Goal: Task Accomplishment & Management: Manage account settings

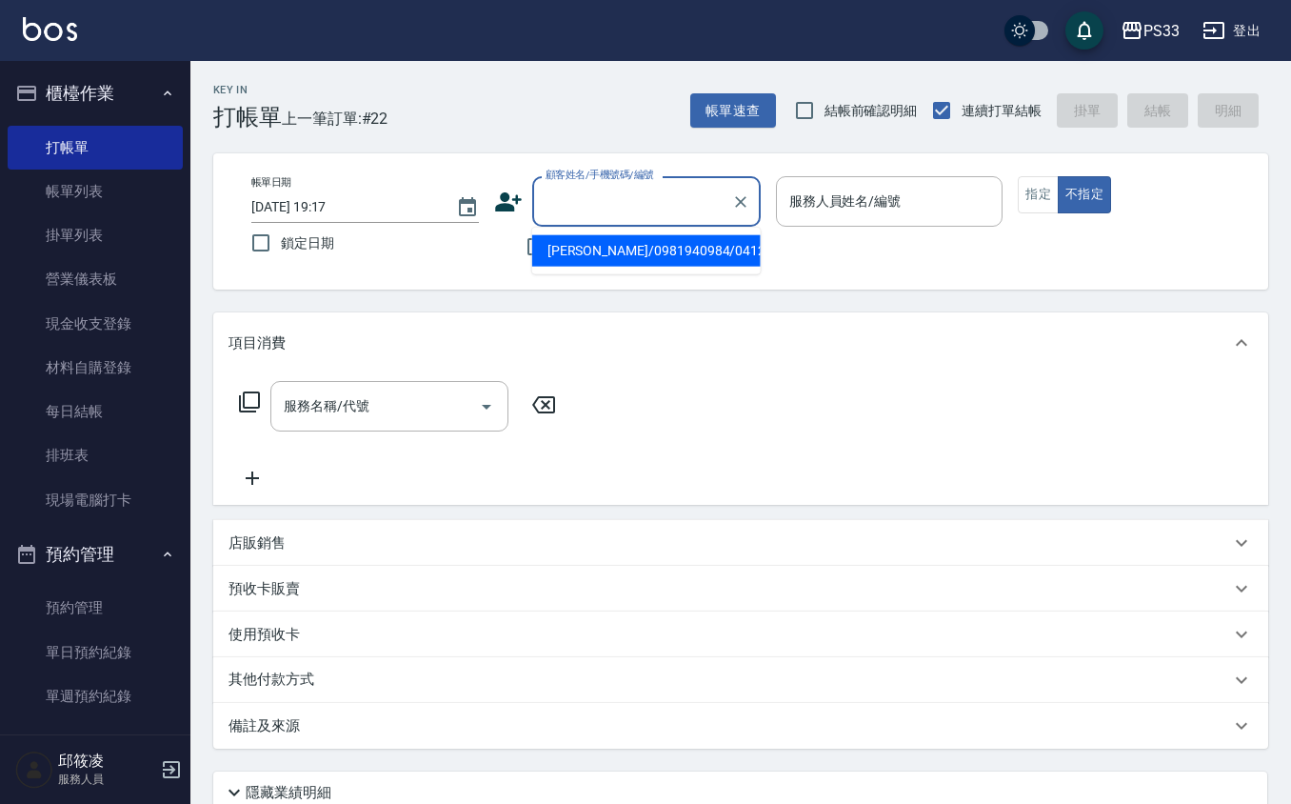
click at [570, 195] on input "顧客姓名/手機號碼/編號" at bounding box center [632, 201] width 183 height 33
type input "101211"
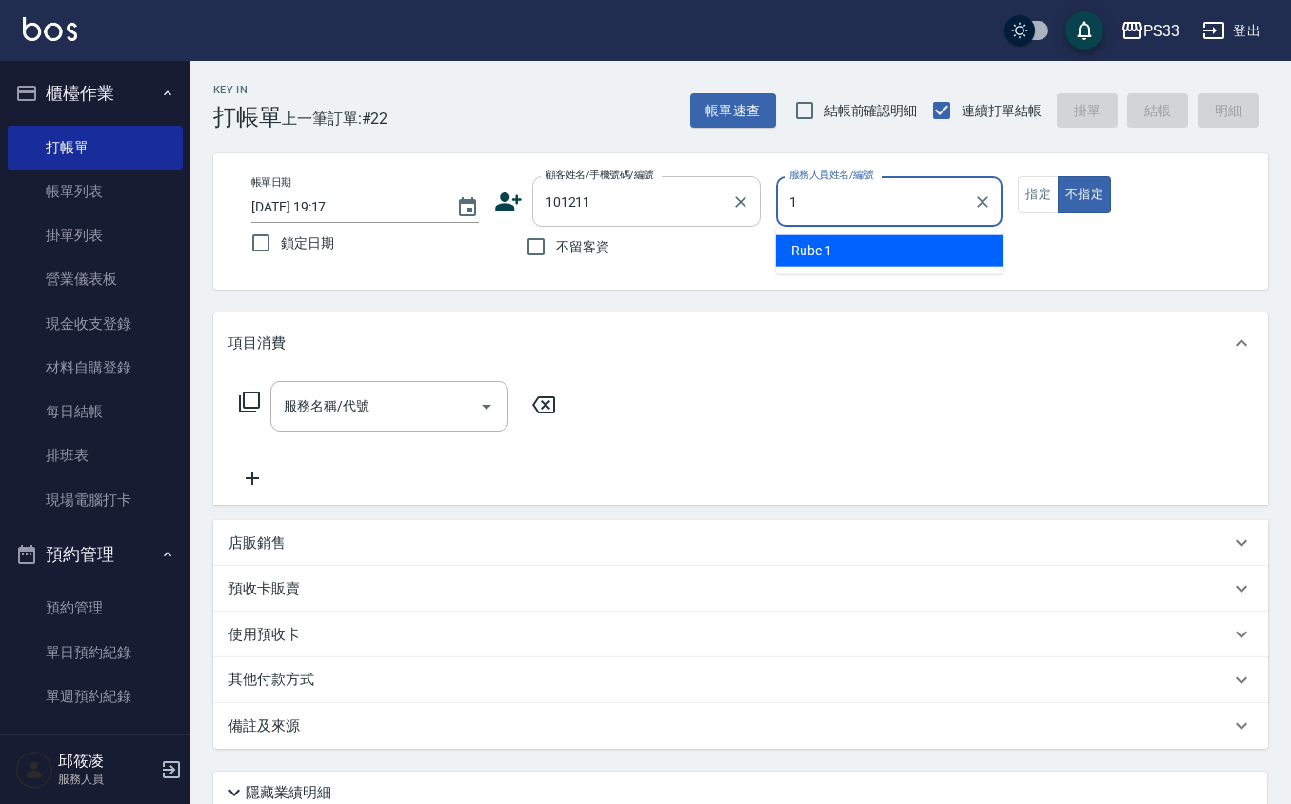
type input "Rube-1"
type button "false"
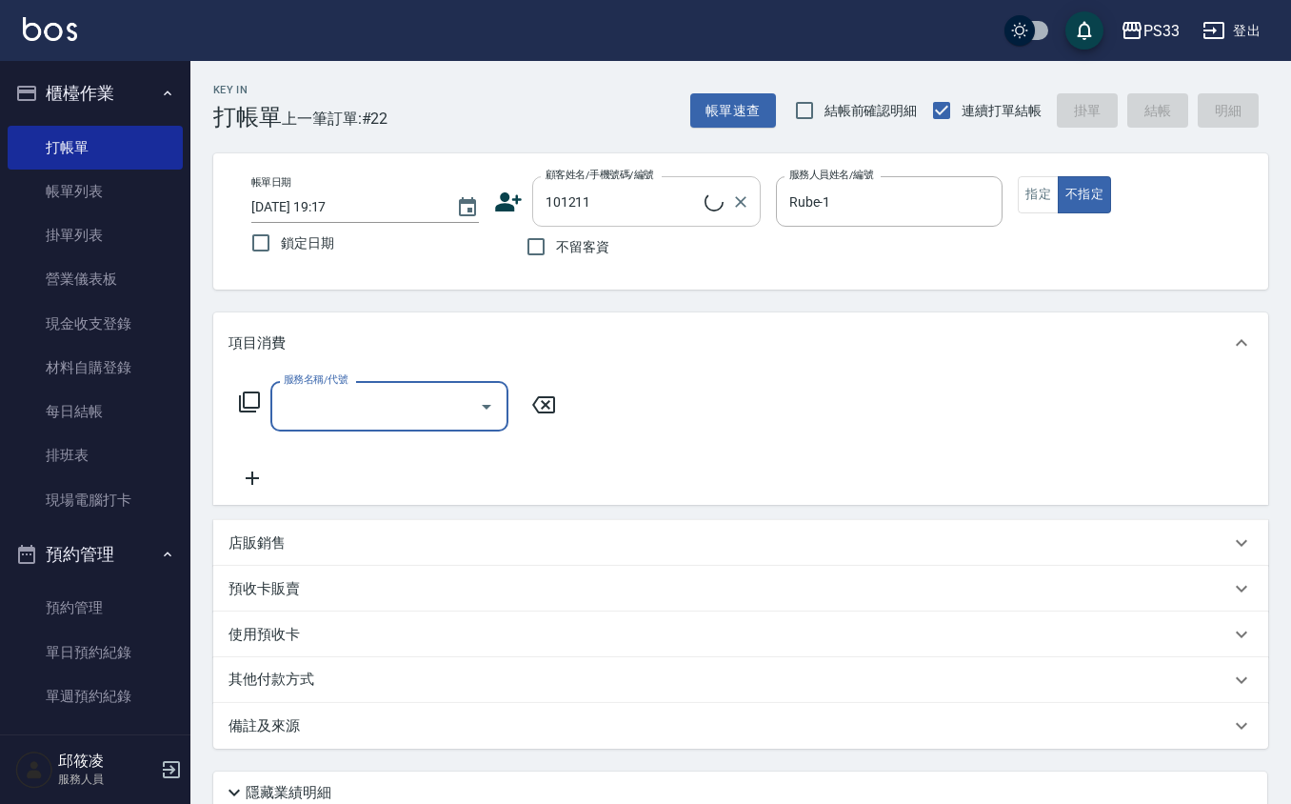
type input "[PERSON_NAME]/0966787707/101211"
click at [1022, 176] on button "指定" at bounding box center [1038, 194] width 41 height 37
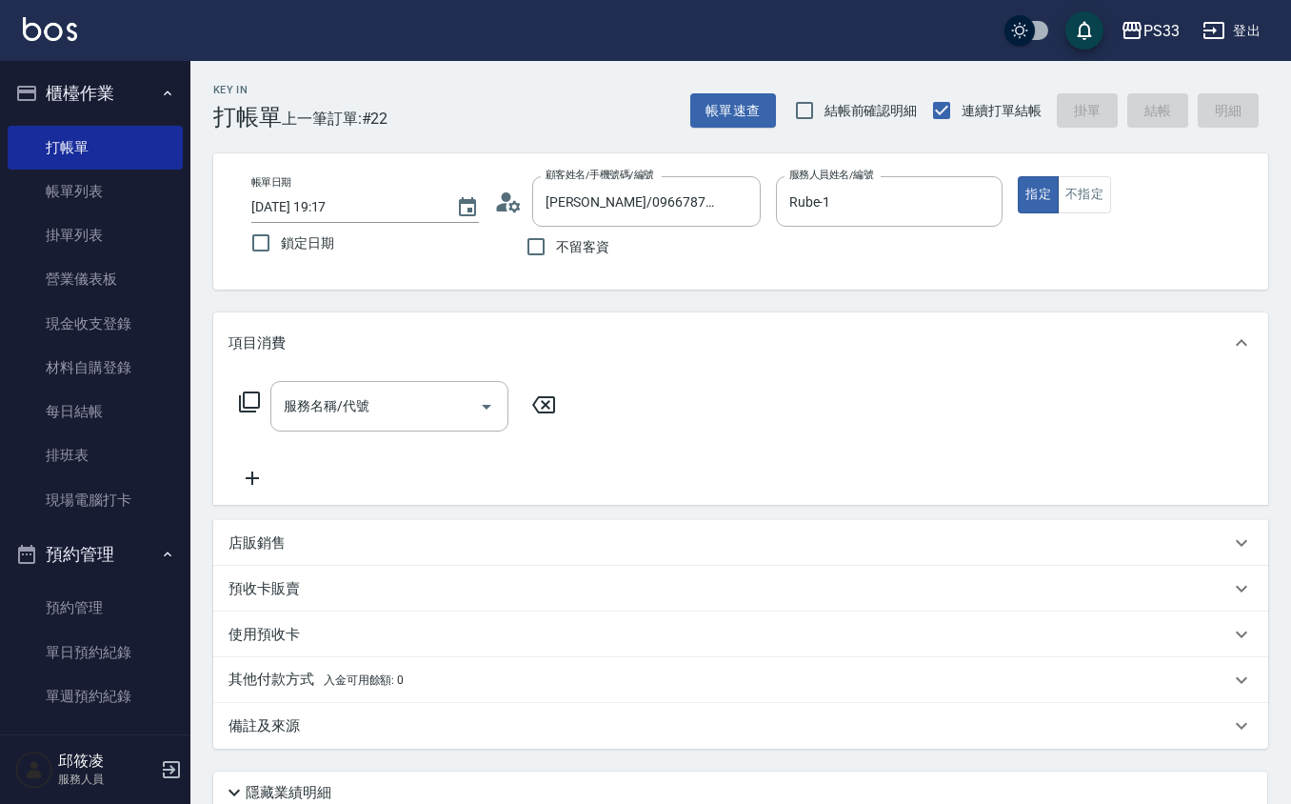
drag, startPoint x: 339, startPoint y: 387, endPoint x: 350, endPoint y: 398, distance: 16.2
click at [340, 387] on div "服務名稱/代號" at bounding box center [389, 406] width 238 height 50
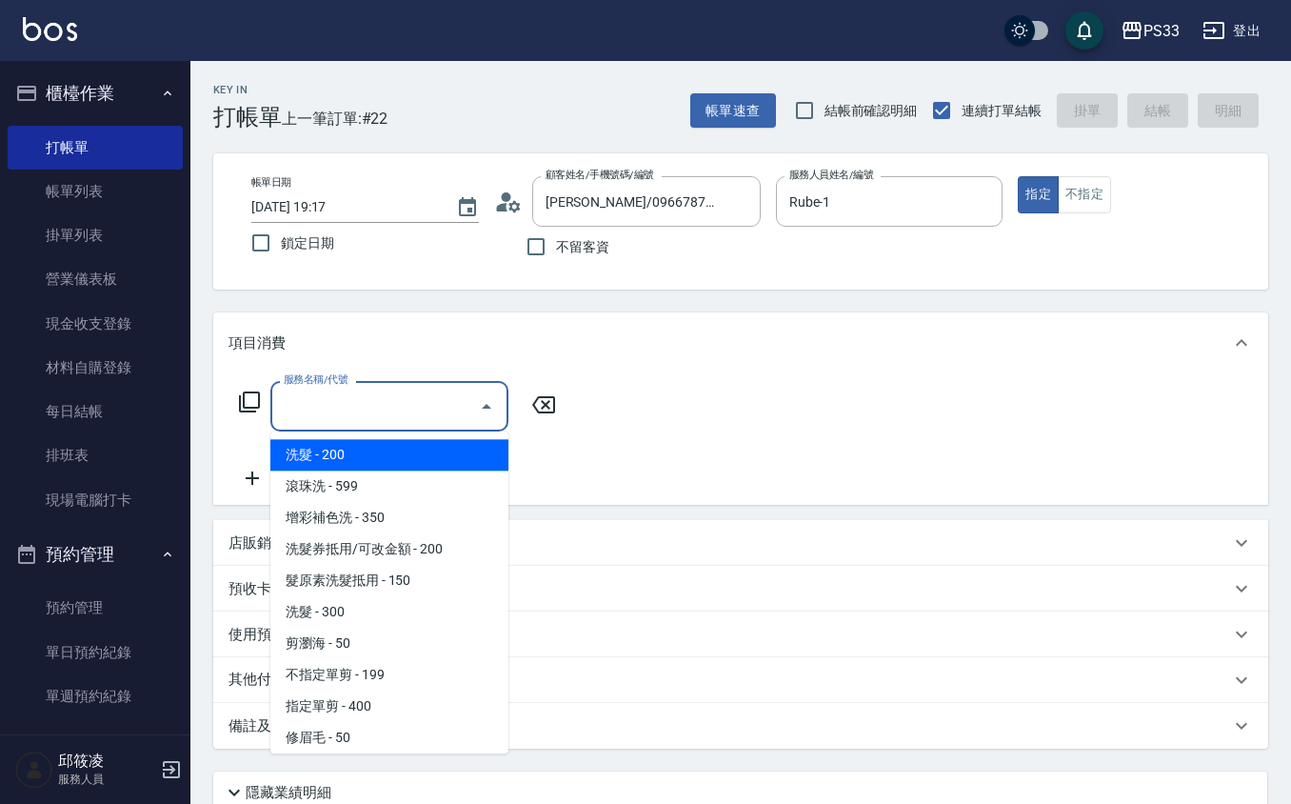
click at [354, 402] on input "服務名稱/代號" at bounding box center [375, 406] width 192 height 33
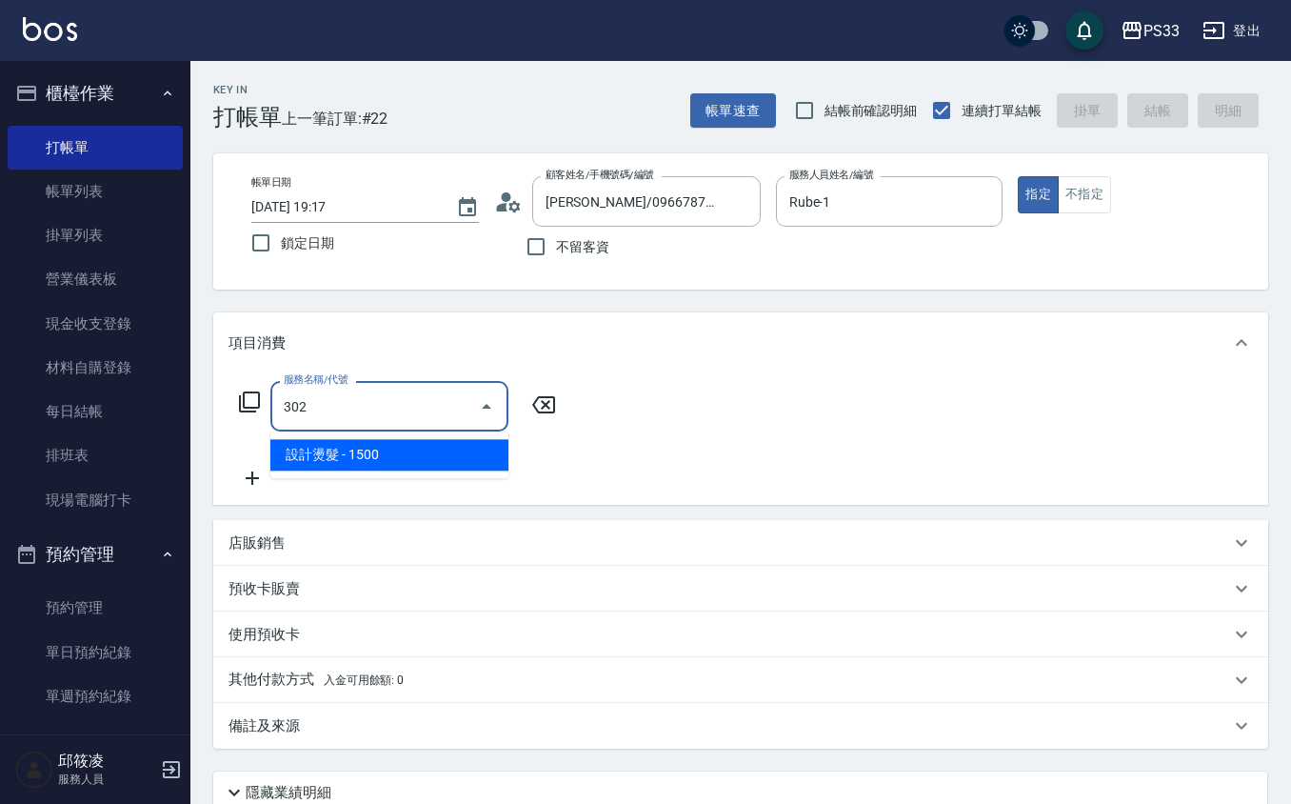
type input "設計燙髮(302)"
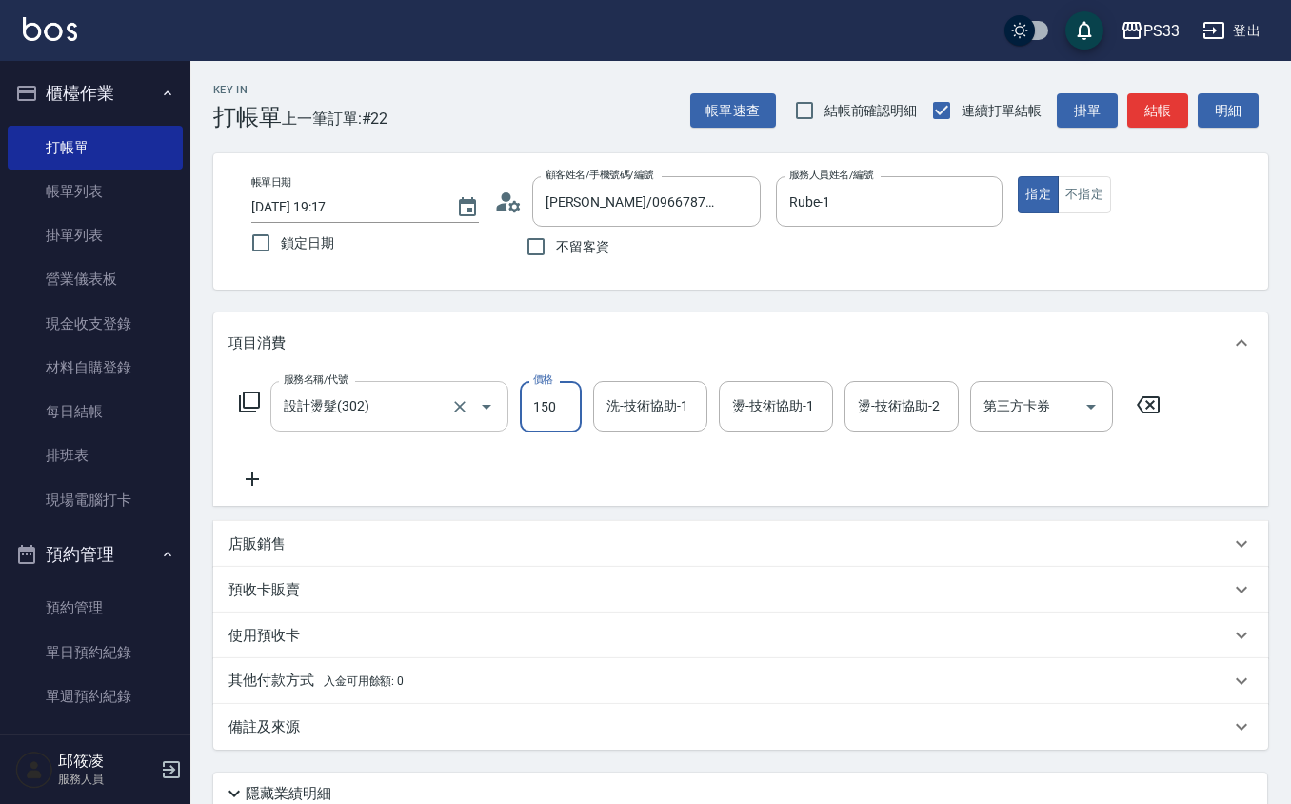
type input "1500"
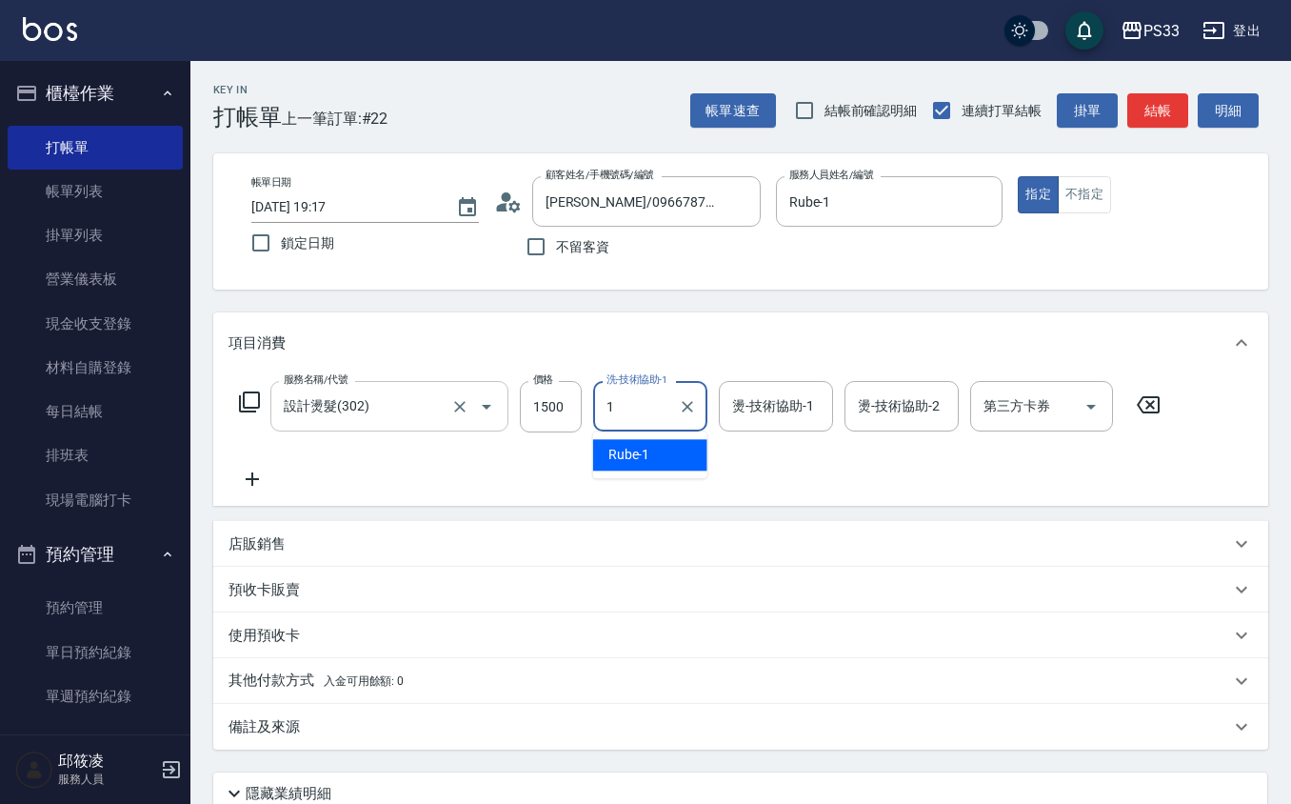
type input "Rube-1"
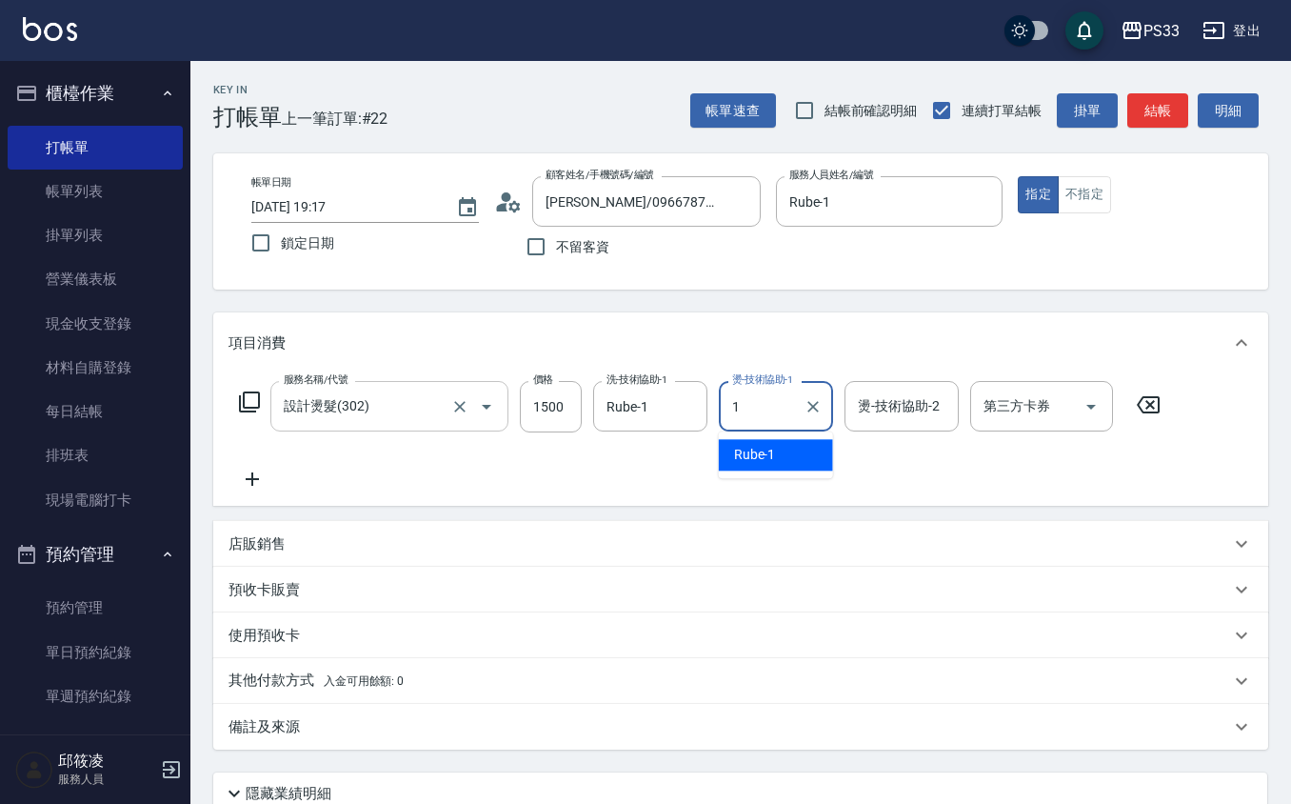
type input "Rube-1"
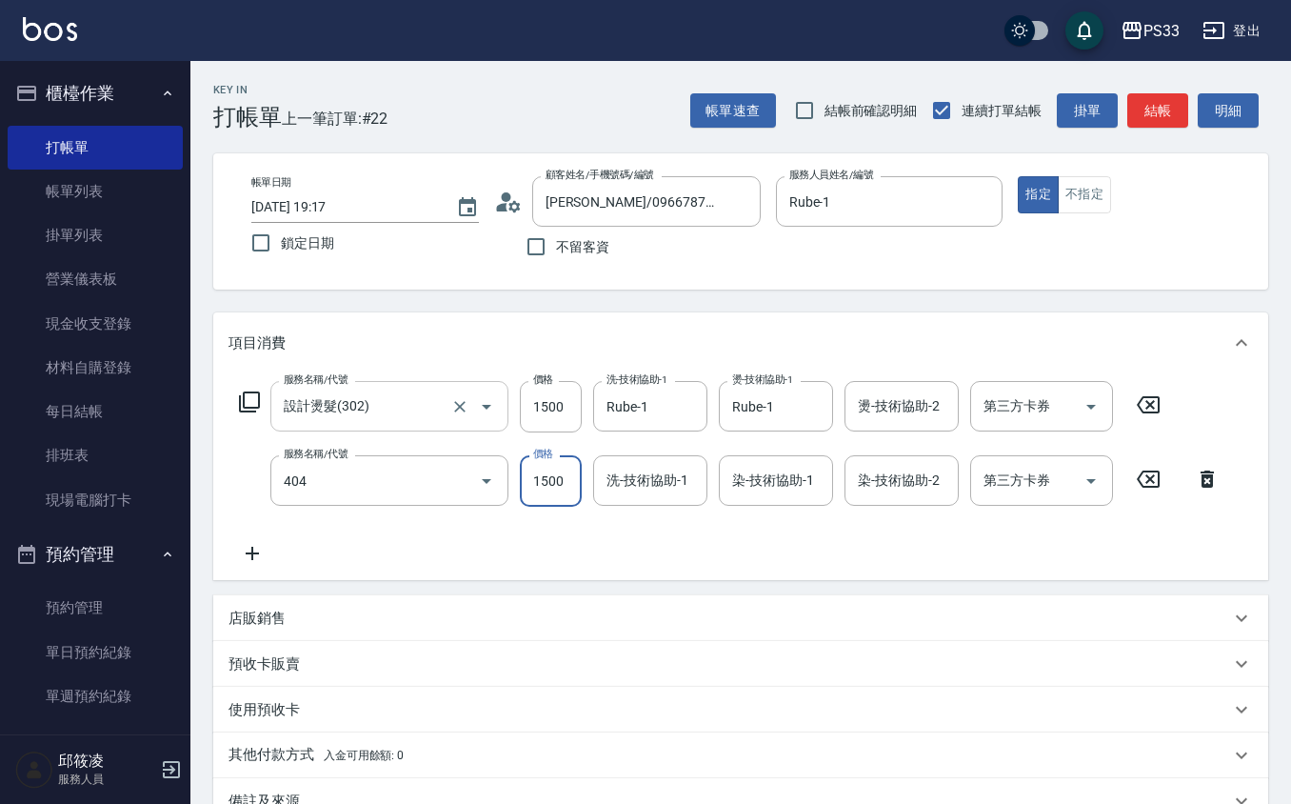
type input "設計染髮(404)"
type input "1000"
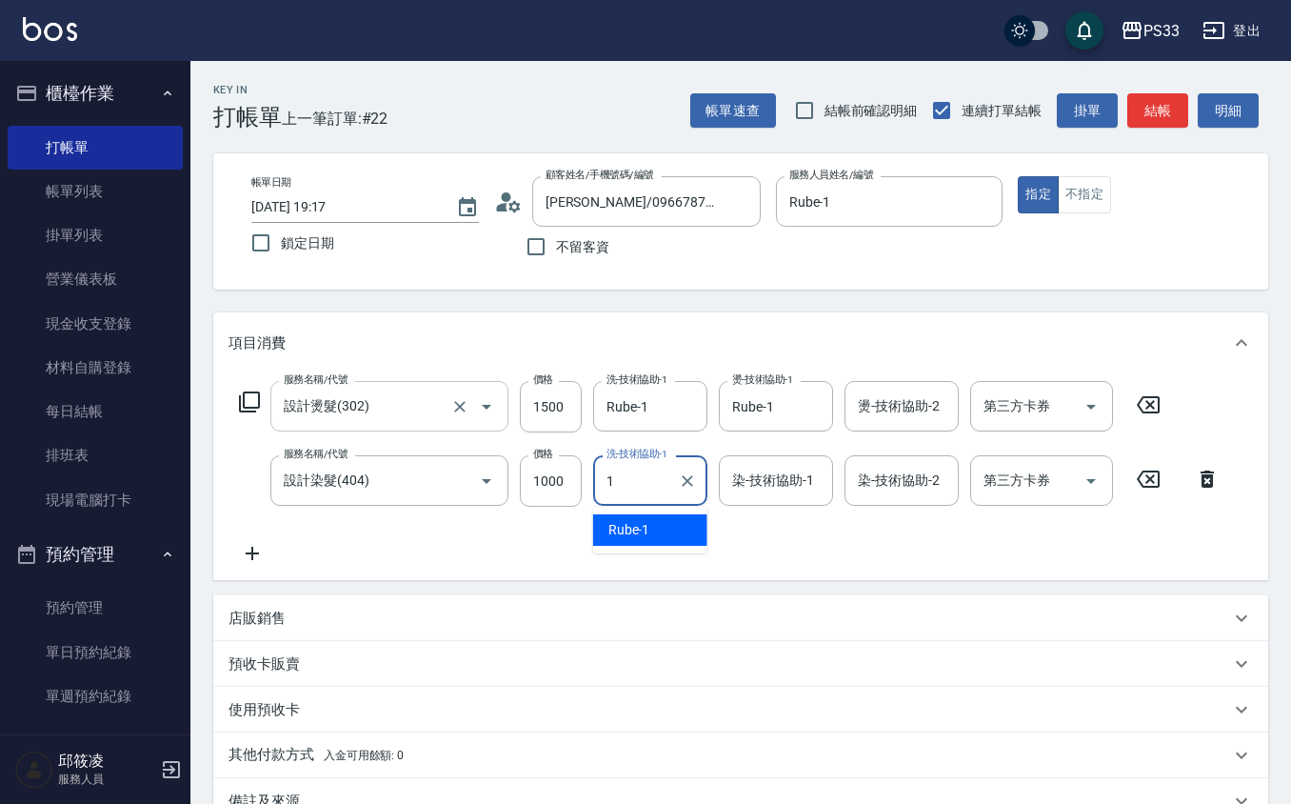
type input "Rube-1"
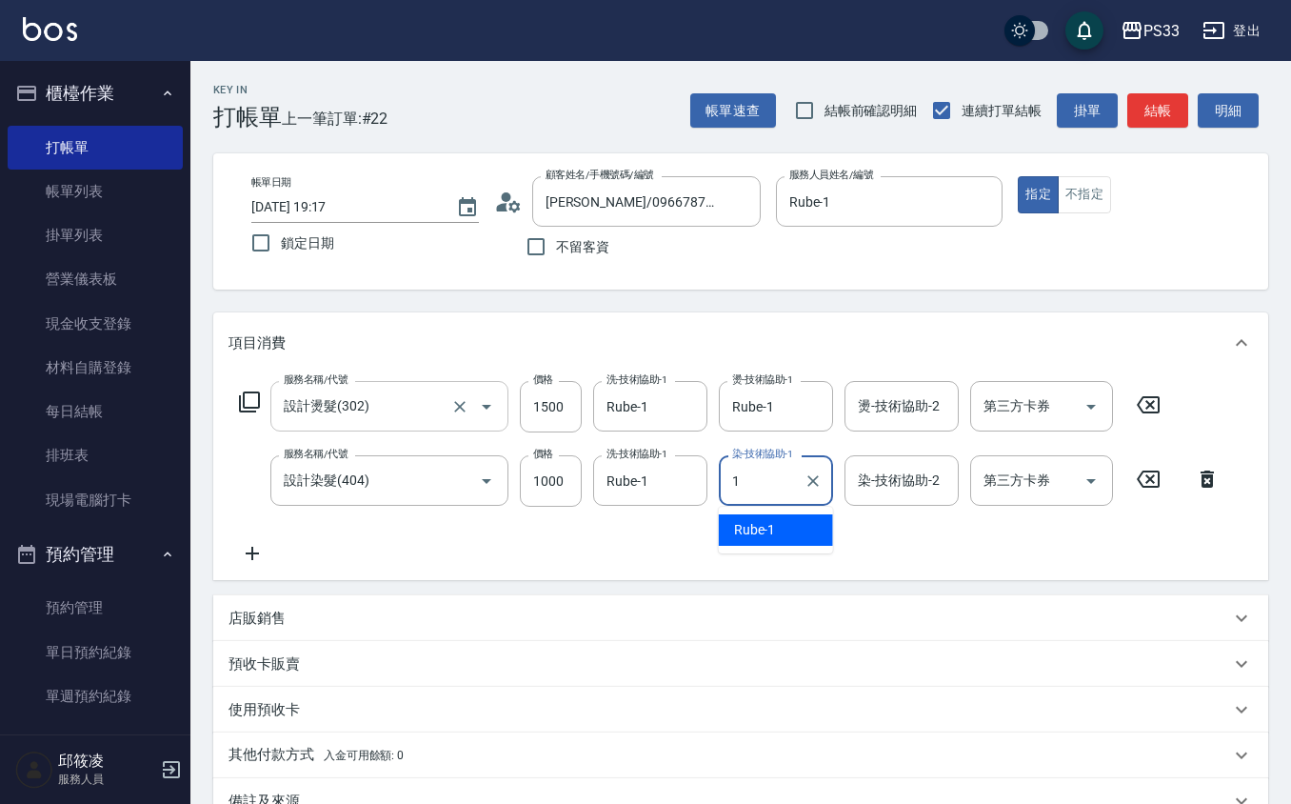
type input "Rube-1"
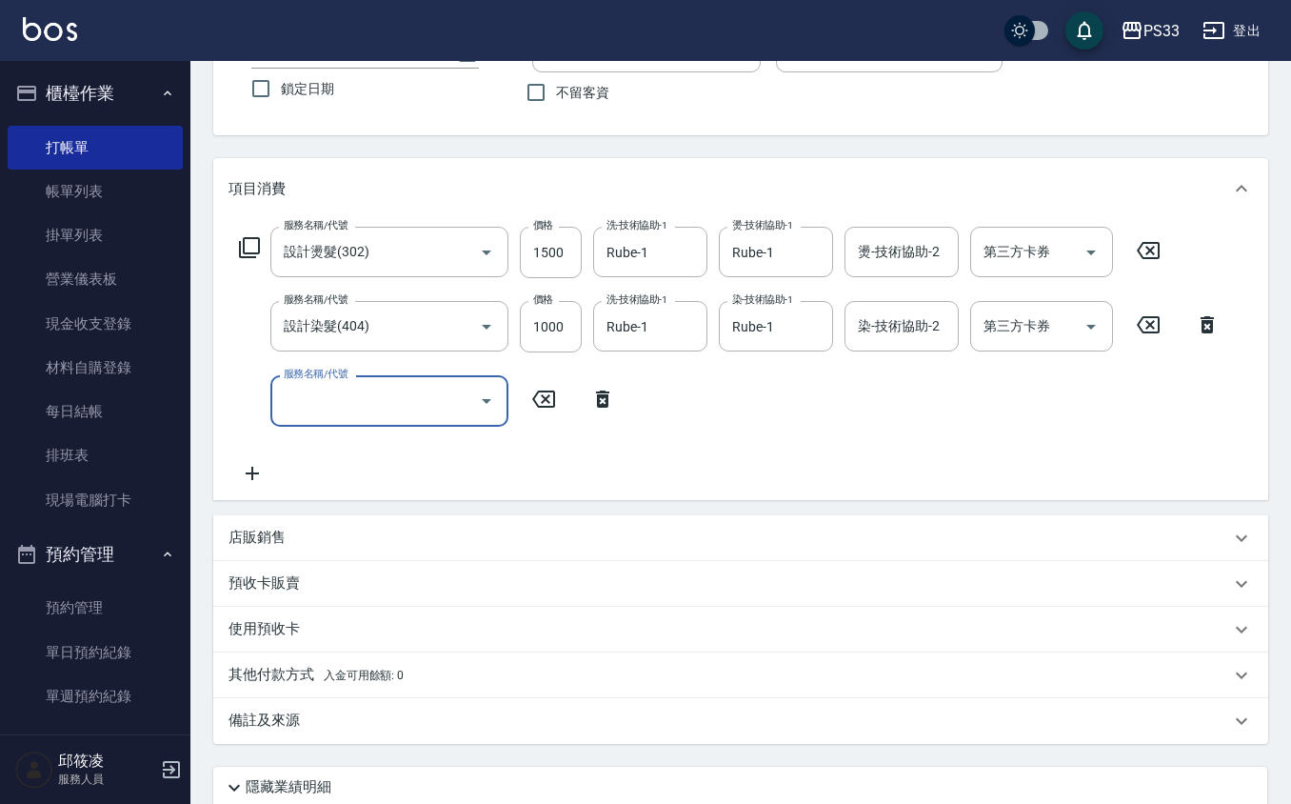
scroll to position [305, 0]
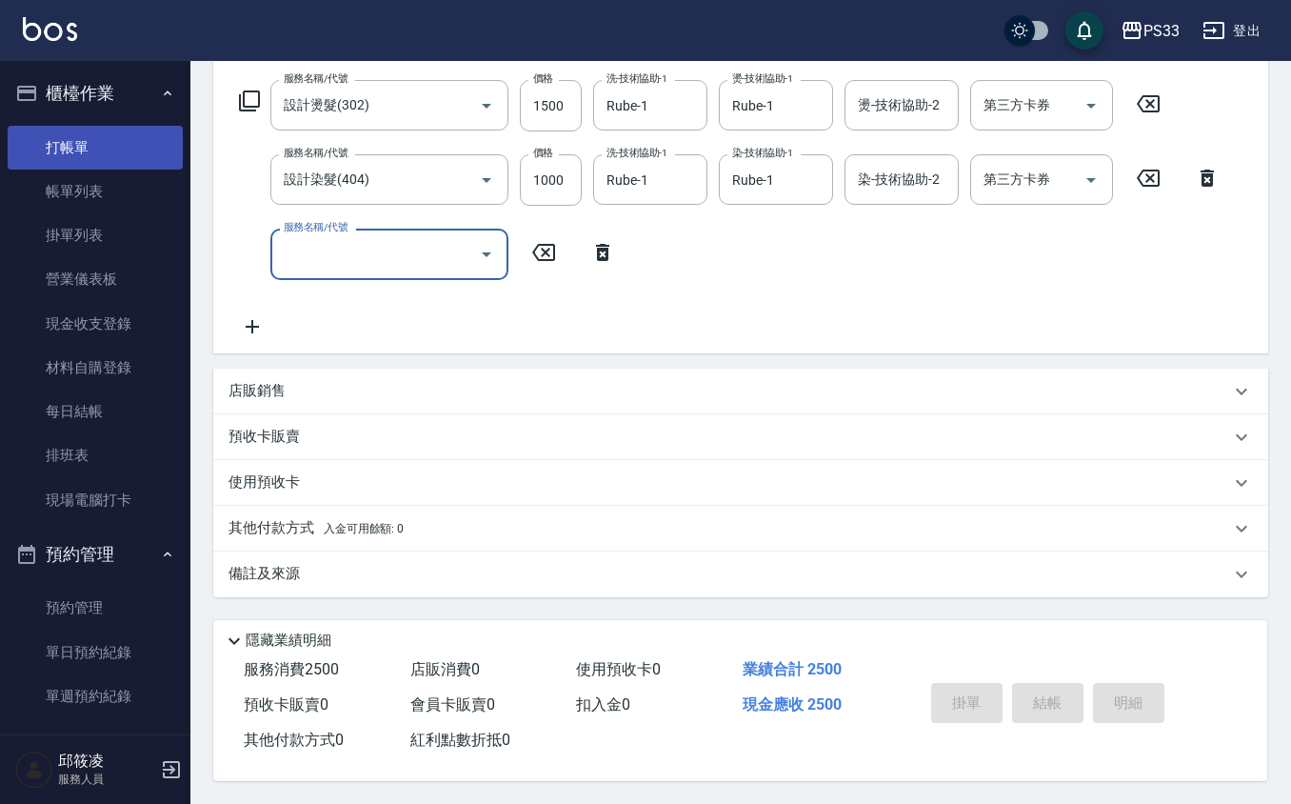
type input "[DATE] 20:00"
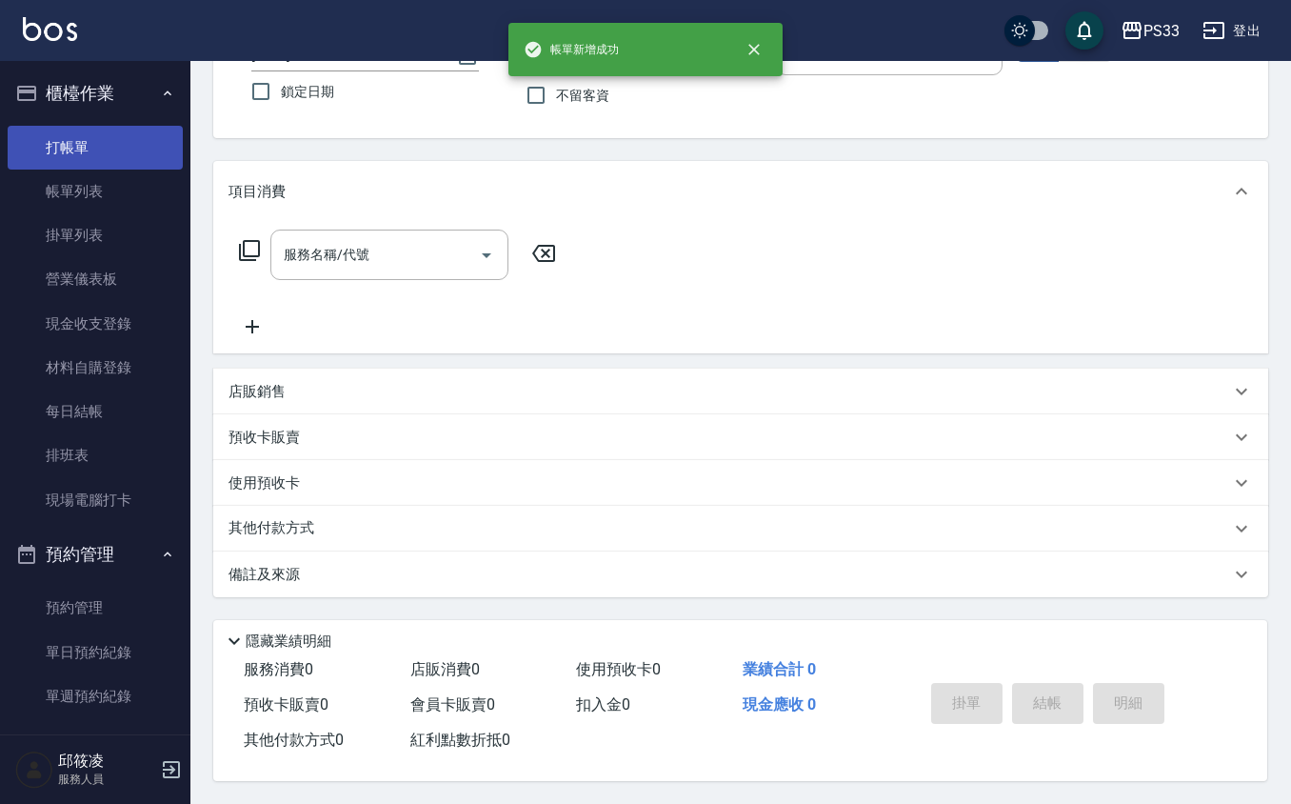
scroll to position [0, 0]
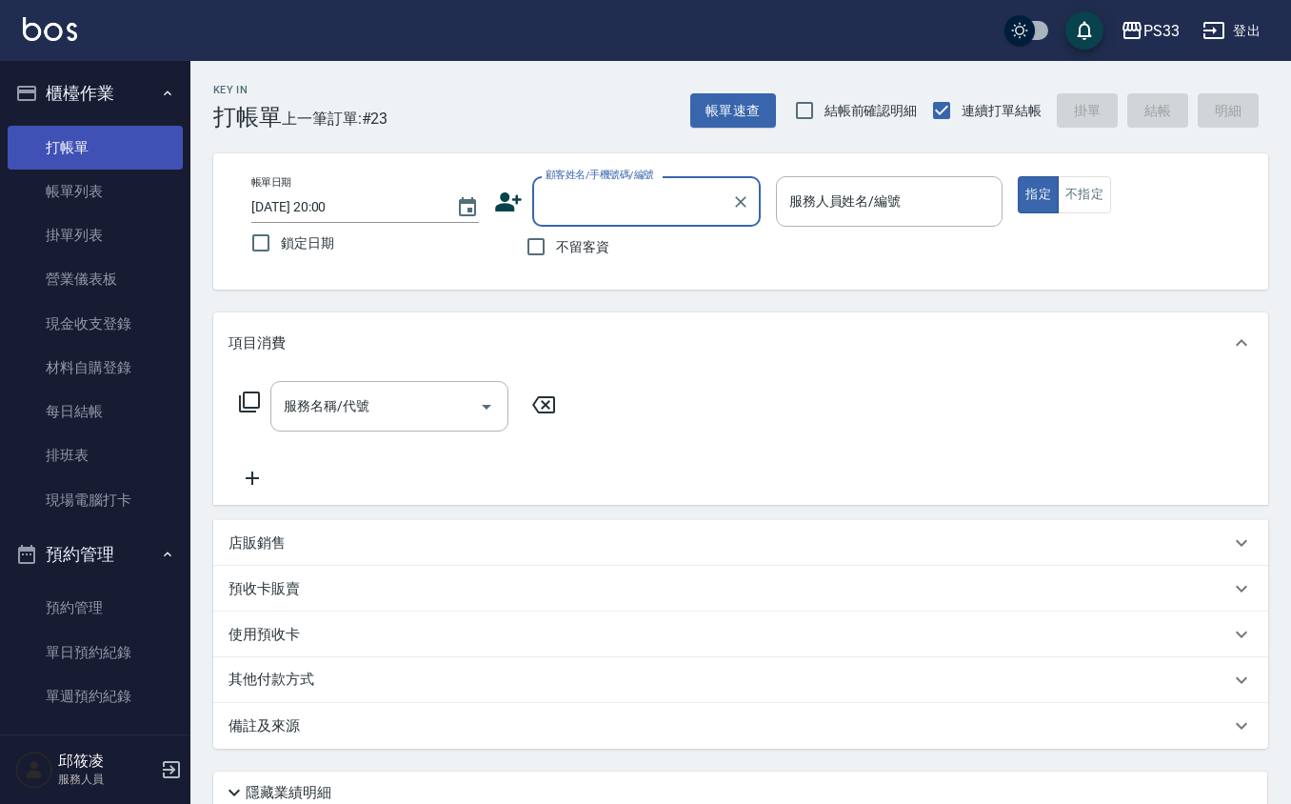
click at [133, 166] on link "打帳單" at bounding box center [95, 148] width 175 height 44
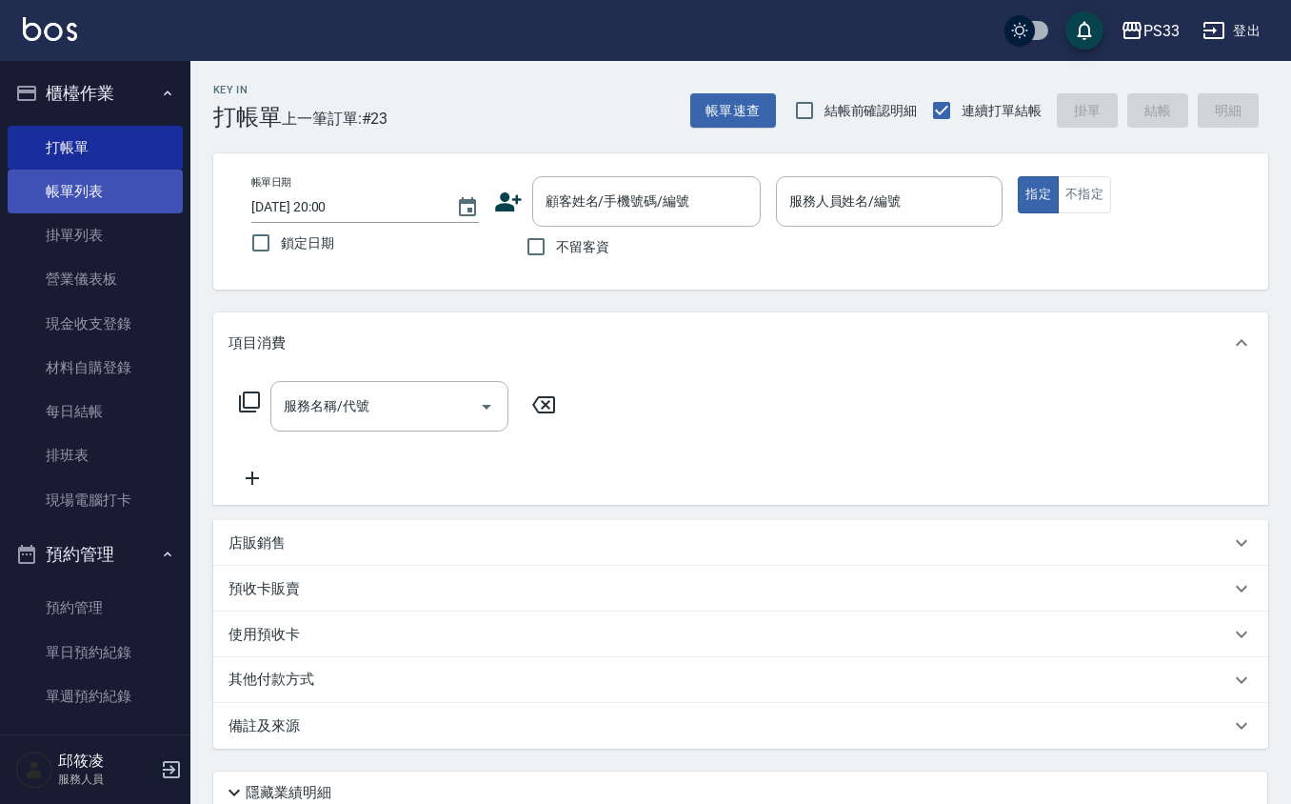
click at [126, 208] on link "帳單列表" at bounding box center [95, 192] width 175 height 44
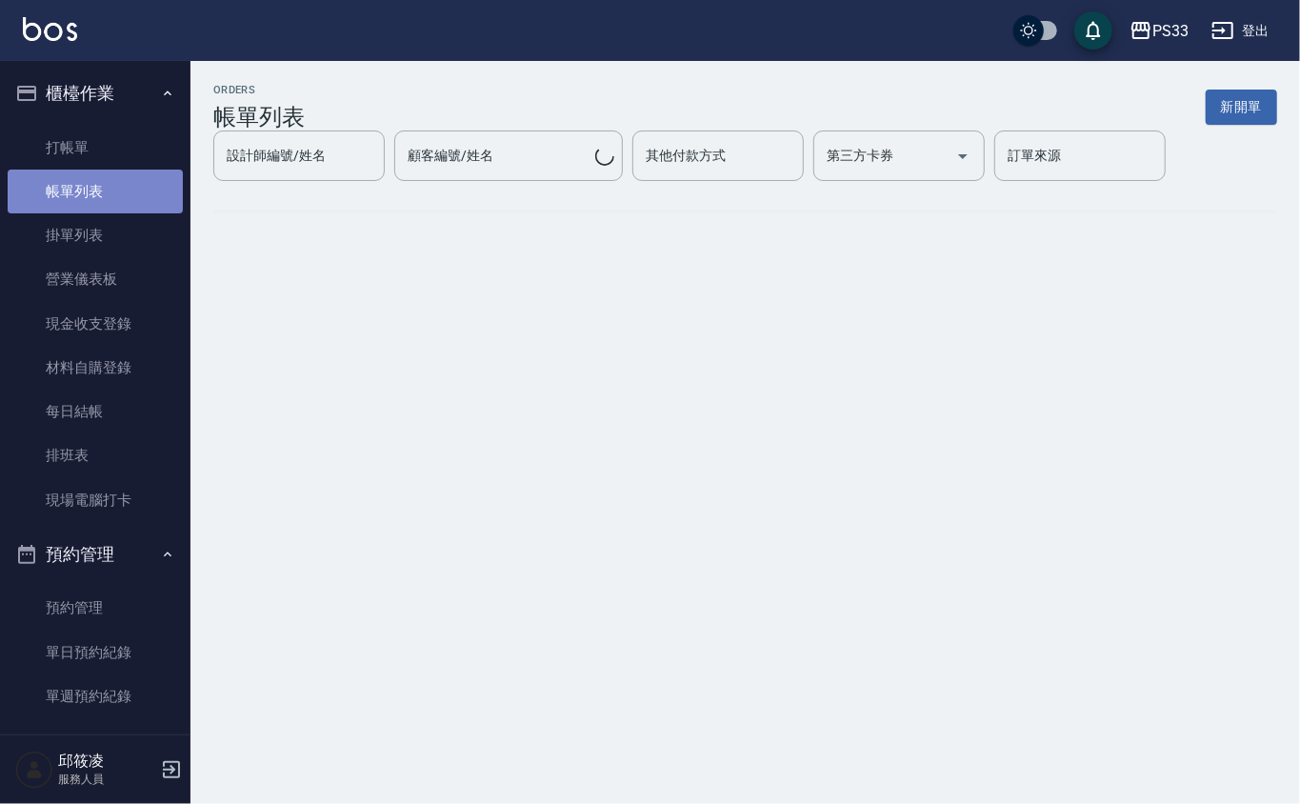
click at [126, 208] on link "帳單列表" at bounding box center [95, 192] width 175 height 44
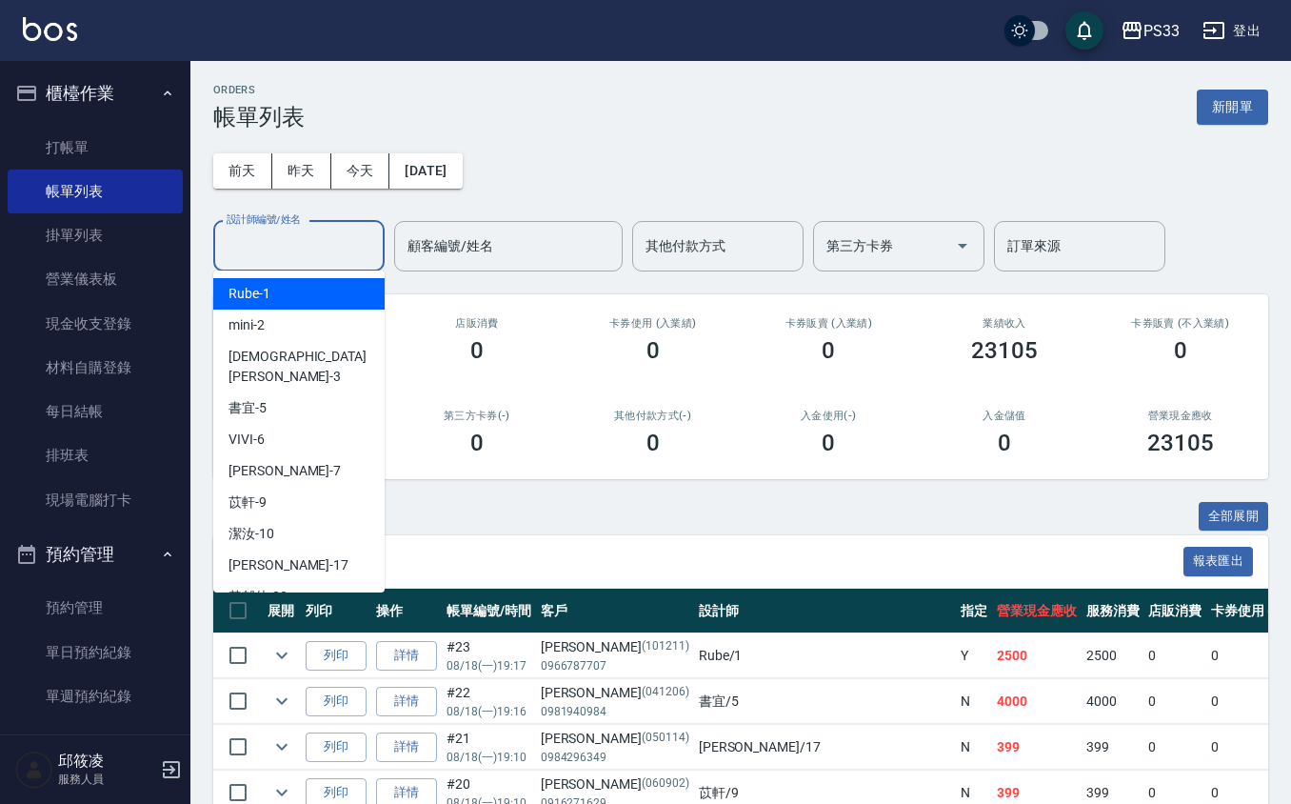
click at [348, 255] on input "設計師編號/姓名" at bounding box center [299, 246] width 154 height 33
click at [309, 318] on div "mini -2" at bounding box center [298, 325] width 171 height 31
type input "mini-2"
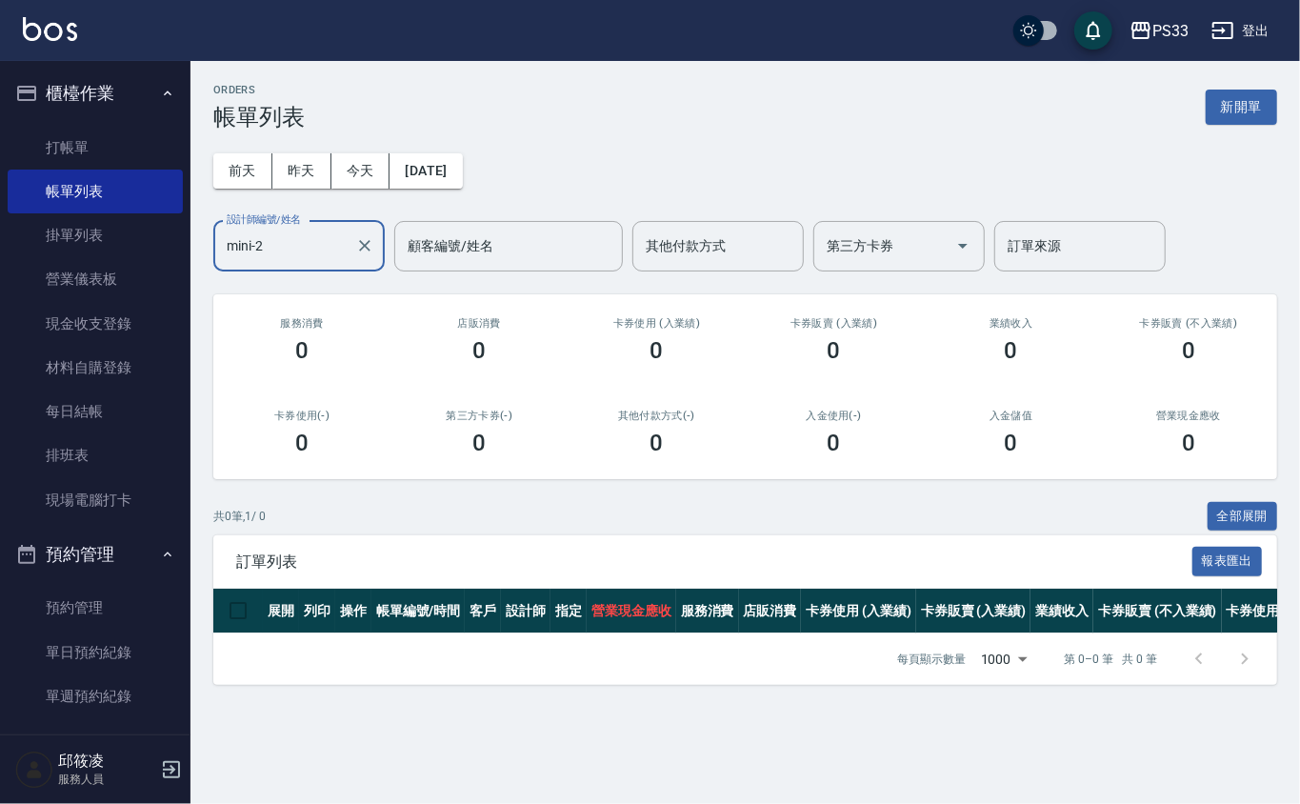
click at [291, 242] on input "mini-2" at bounding box center [285, 246] width 126 height 33
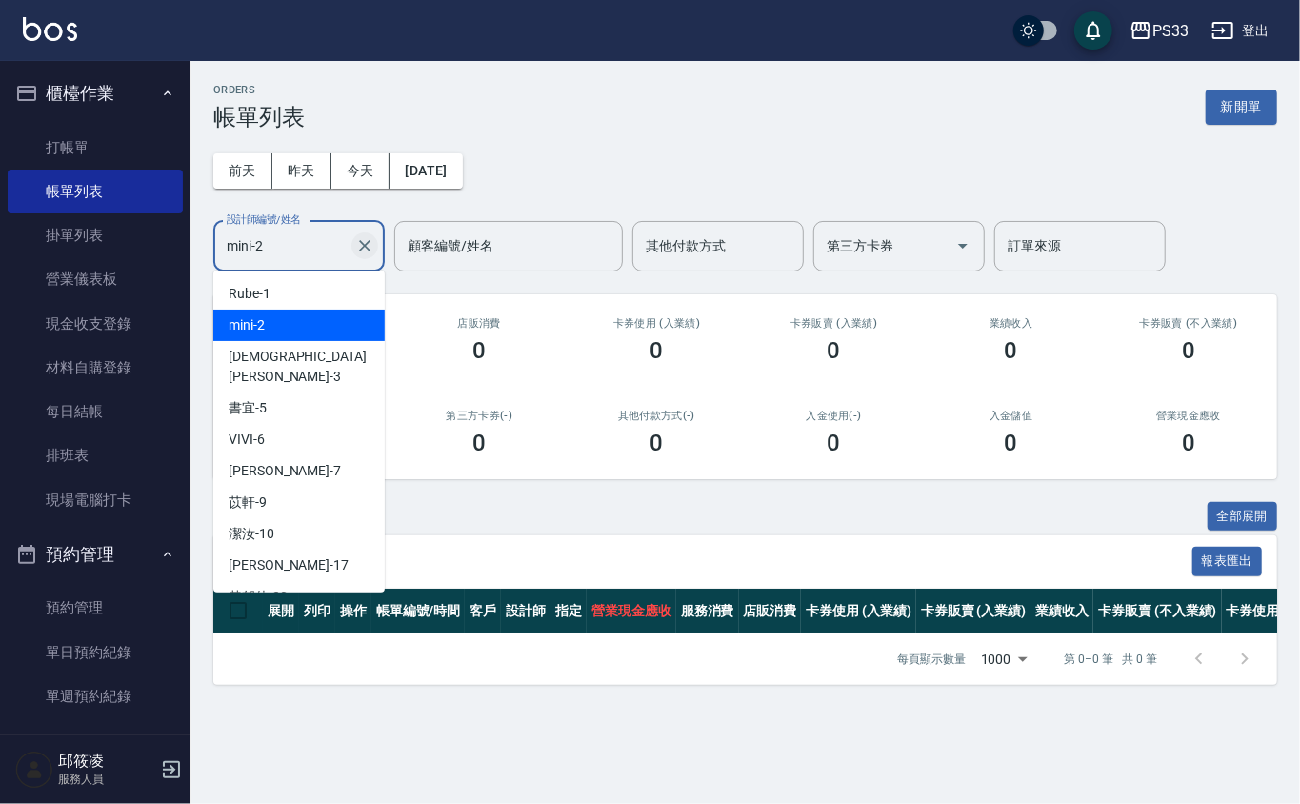
click at [359, 251] on div "mini-2 設計師編號/姓名" at bounding box center [298, 246] width 171 height 50
click at [359, 251] on icon "Clear" at bounding box center [364, 245] width 19 height 19
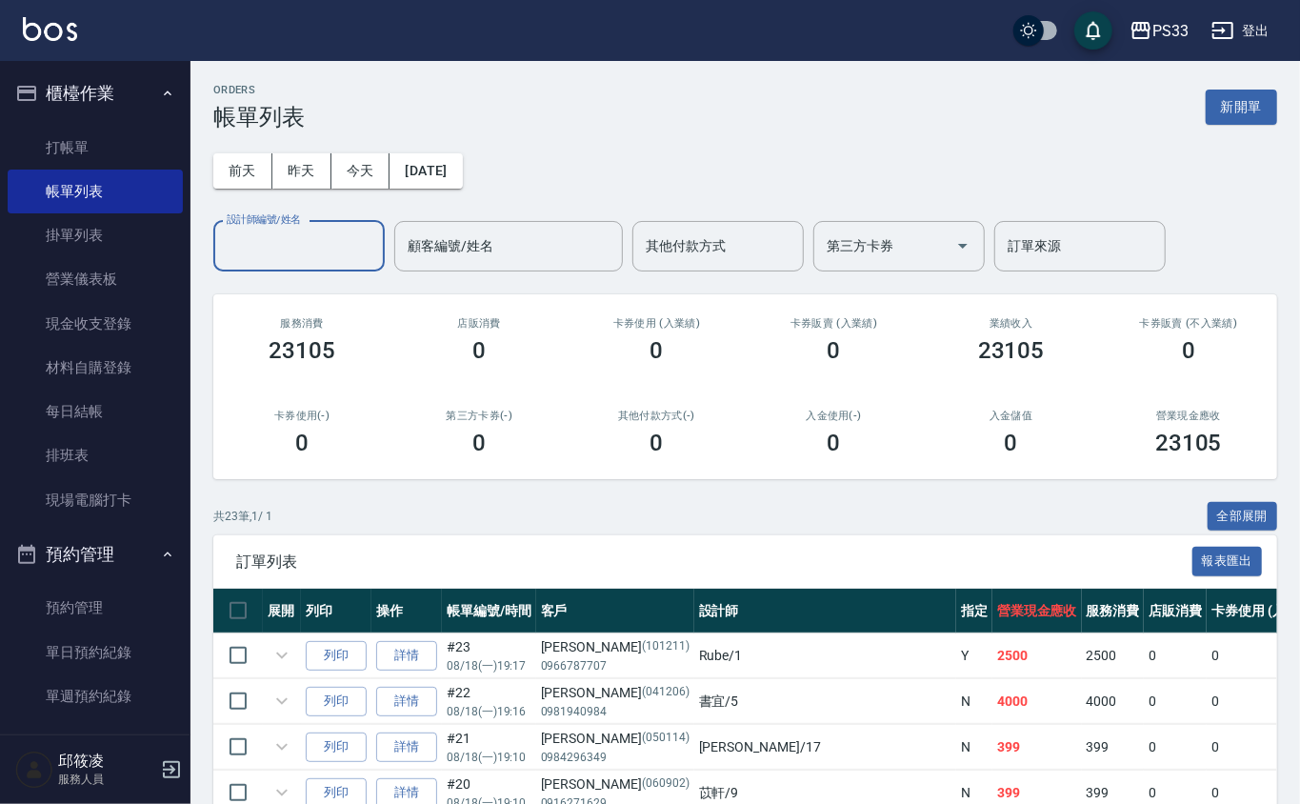
click at [329, 242] on input "設計師編號/姓名" at bounding box center [299, 246] width 154 height 33
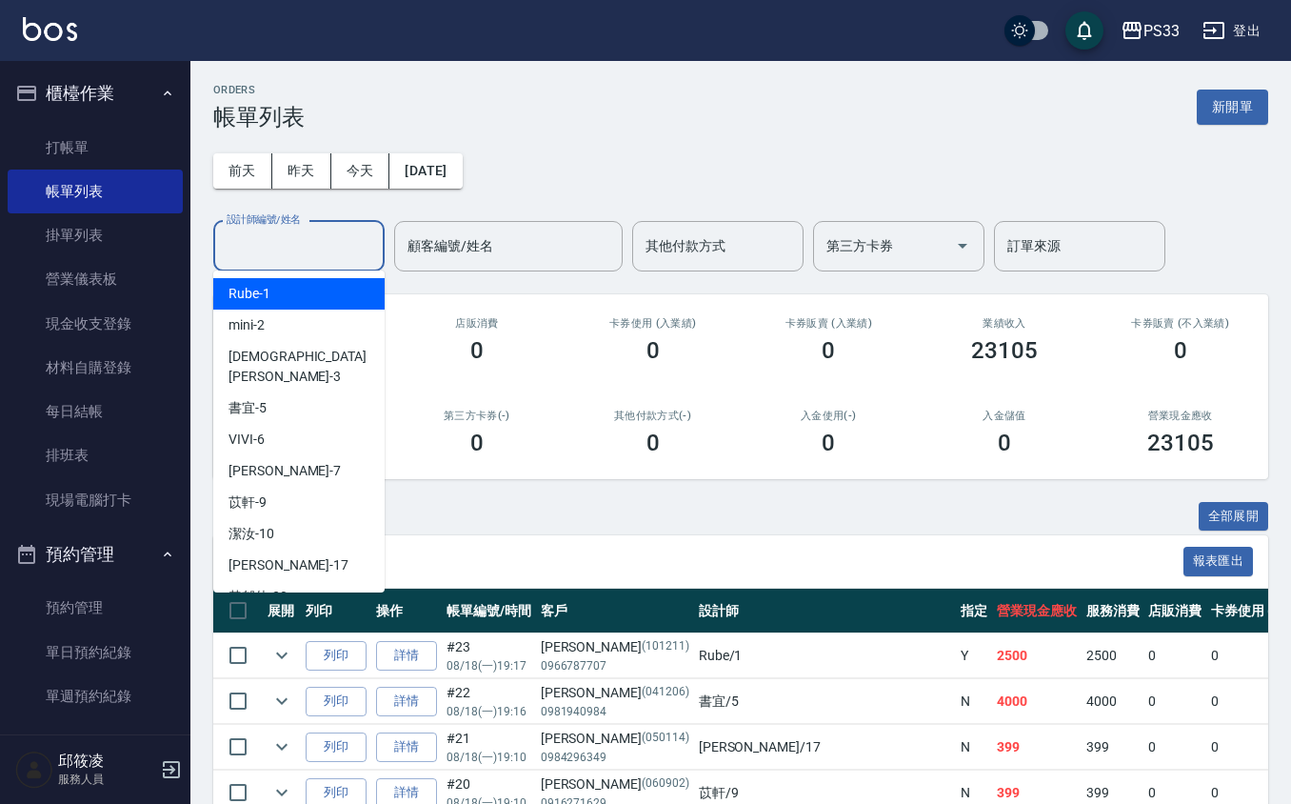
click at [286, 238] on input "設計師編號/姓名" at bounding box center [299, 246] width 154 height 33
click at [302, 288] on div "Rube -1" at bounding box center [298, 293] width 171 height 31
type input "Rube-1"
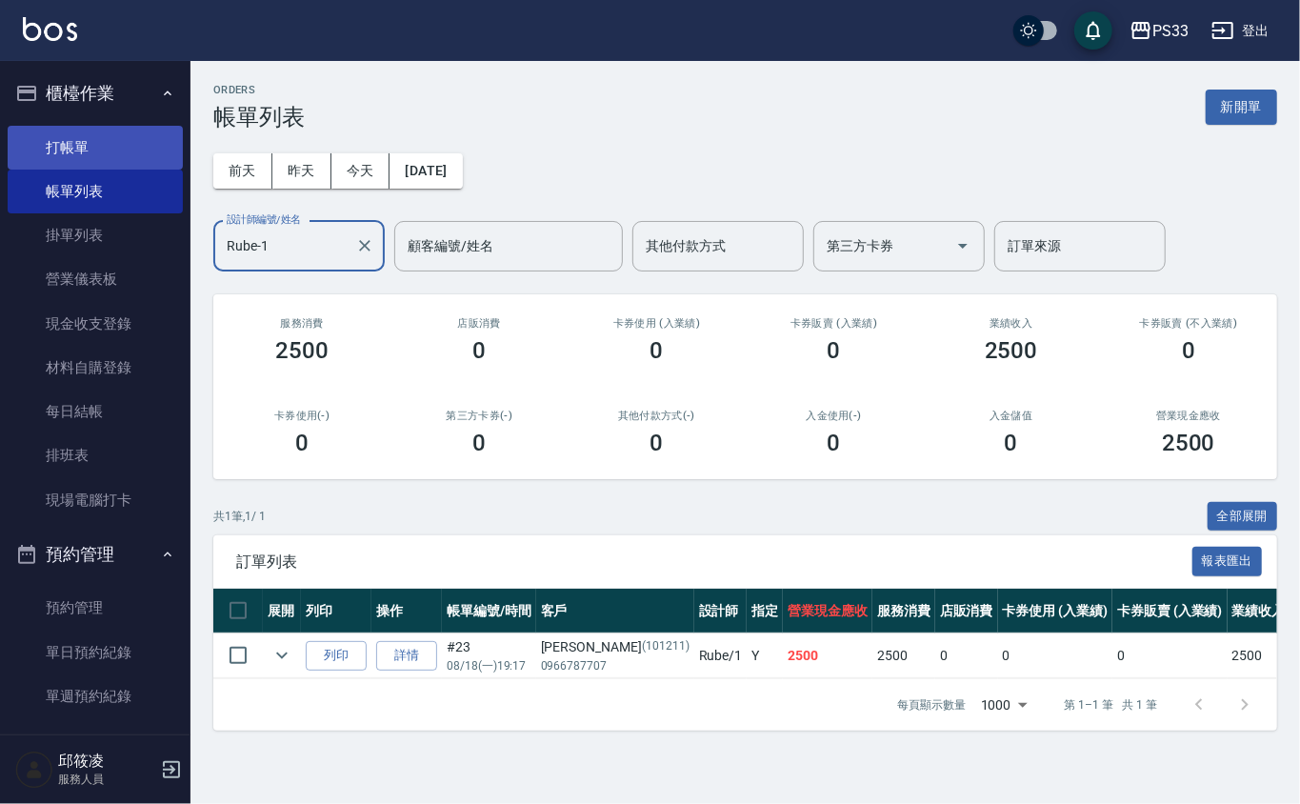
click at [78, 141] on link "打帳單" at bounding box center [95, 148] width 175 height 44
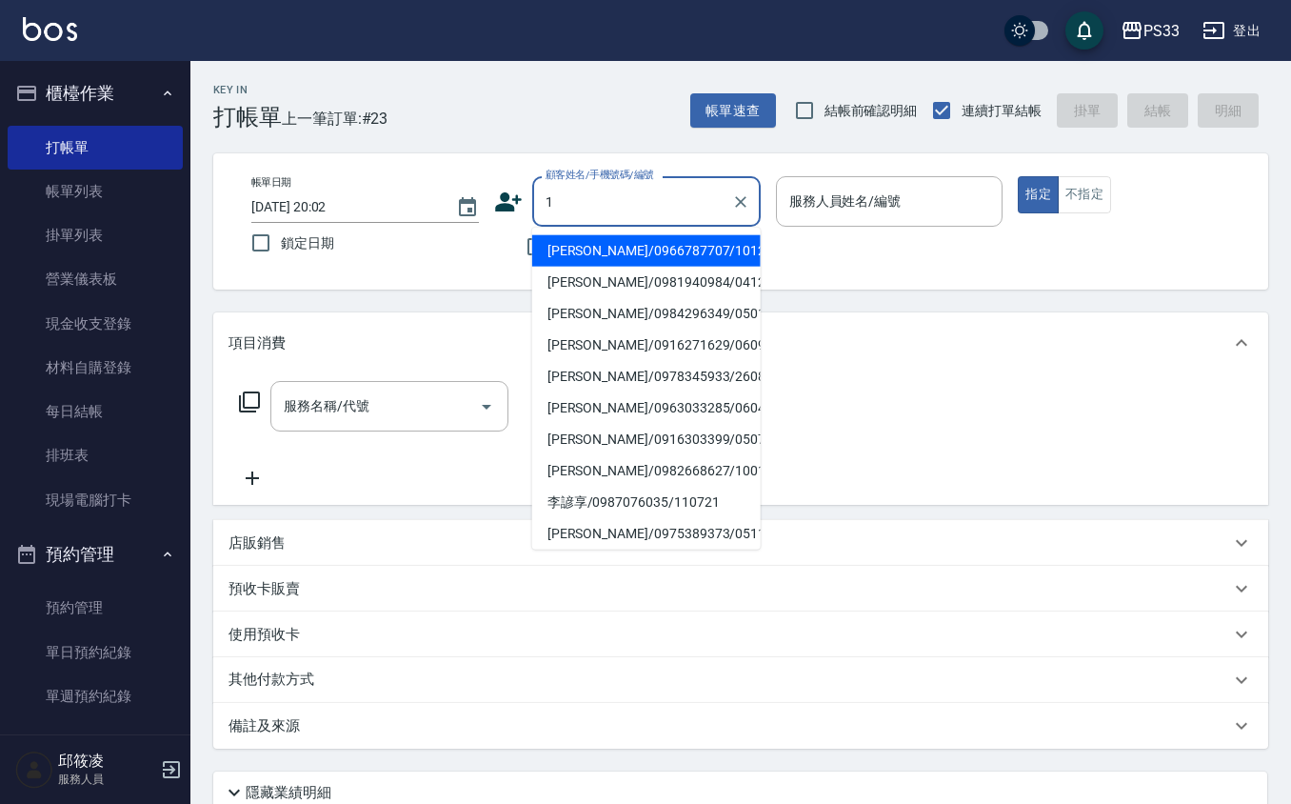
type input "[PERSON_NAME]/0966787707/101211"
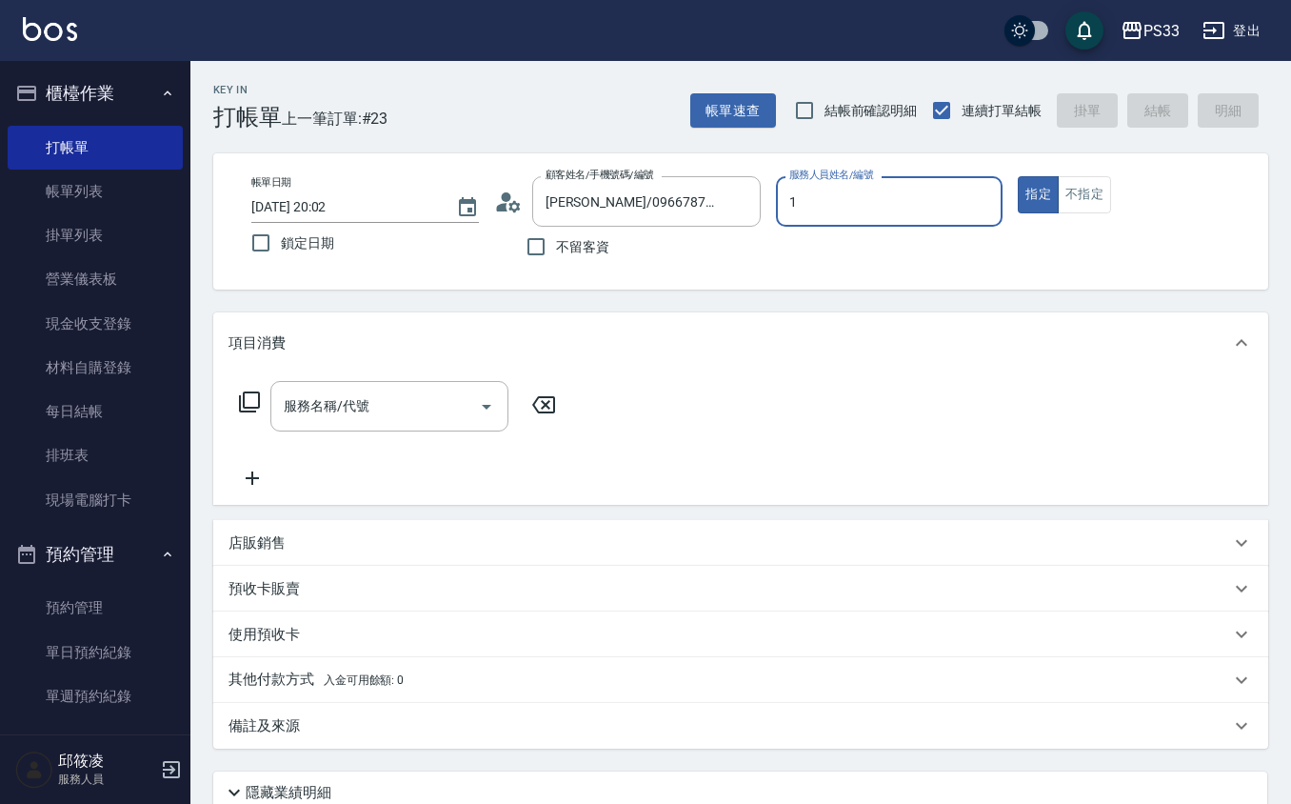
type input "Rube-1"
type button "true"
type input "Ruby/0912271117/1"
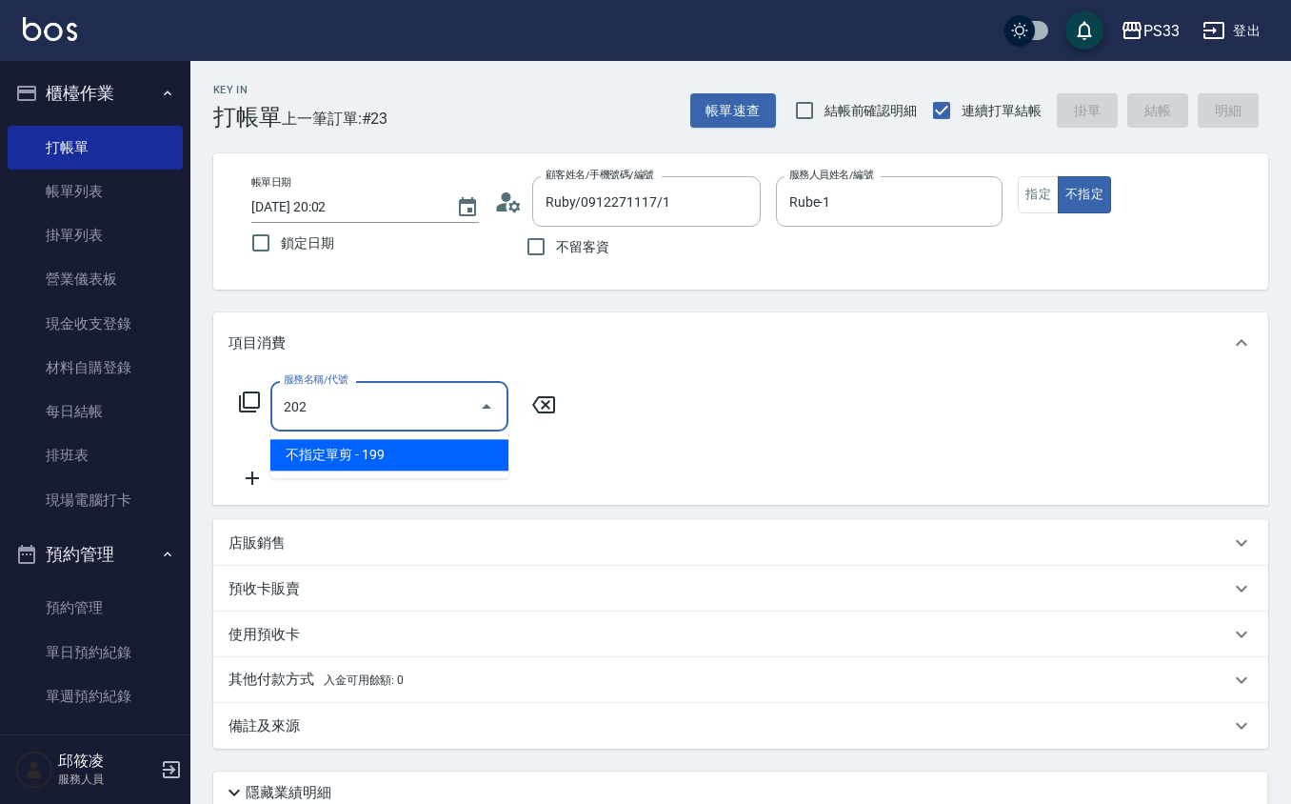
type input "不指定單剪(202)"
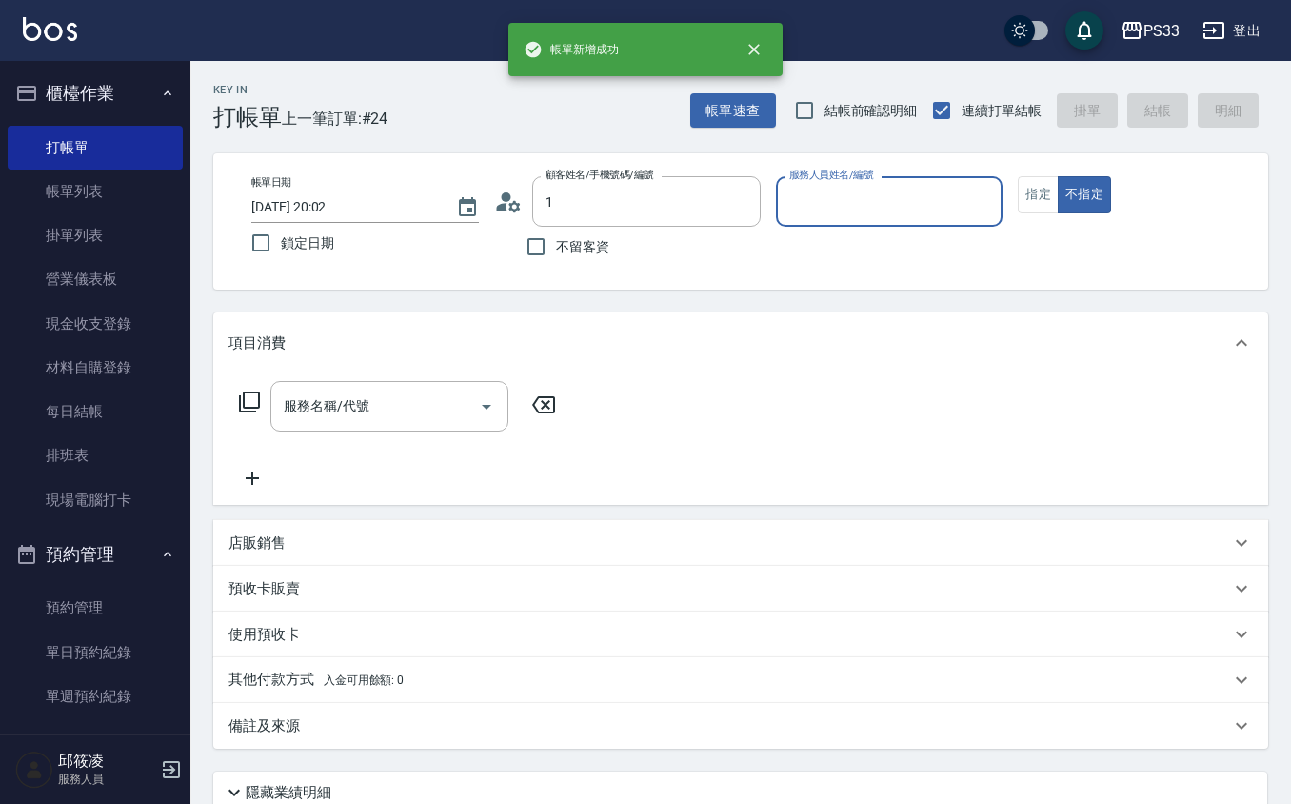
type input "Ruby/0912271117/1"
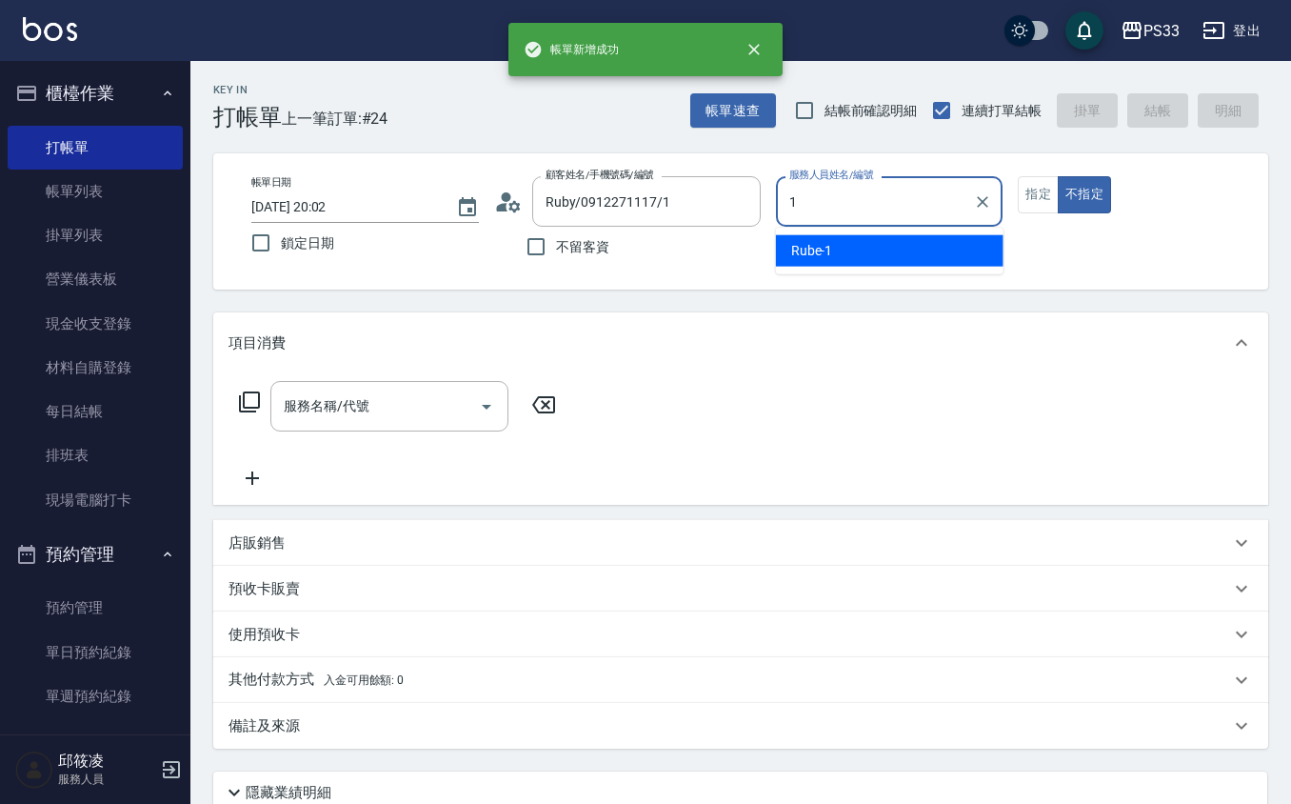
type input "Rube-1"
type button "false"
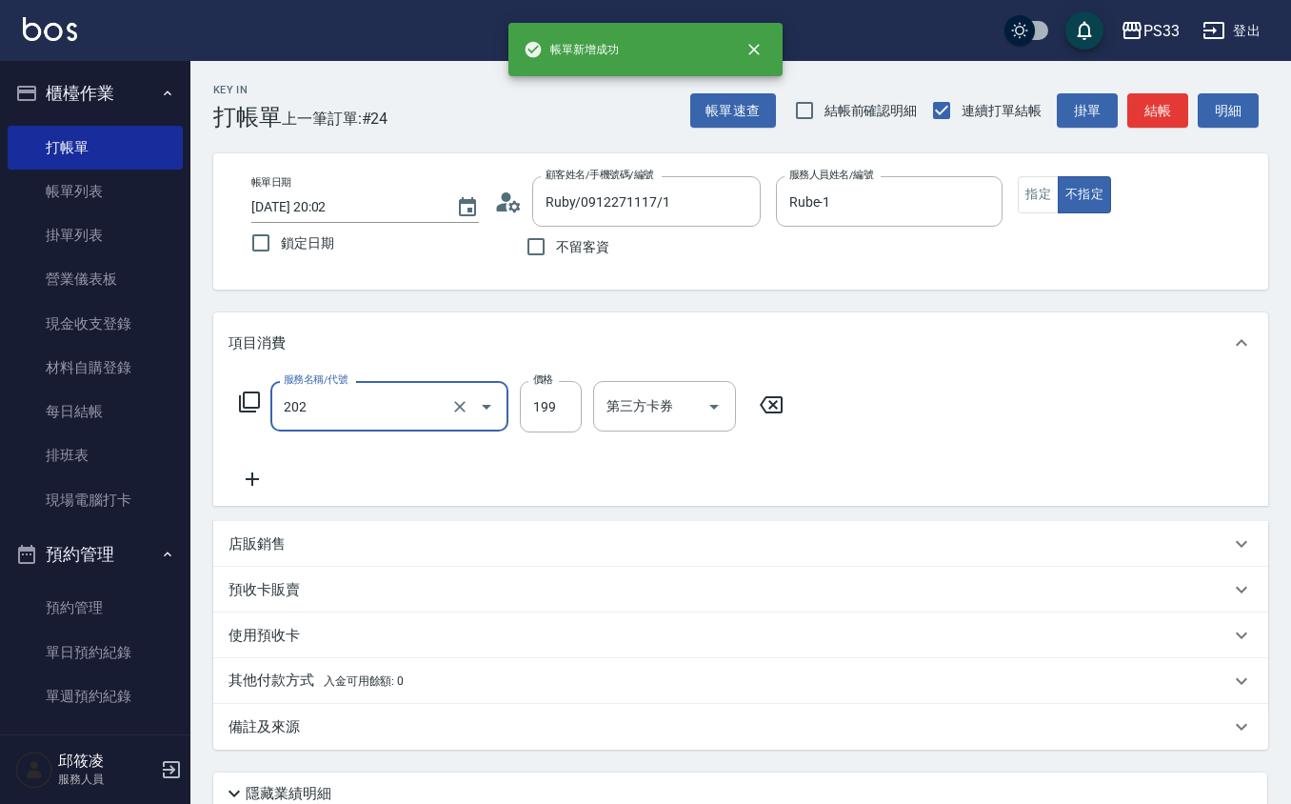
type input "不指定單剪(202)"
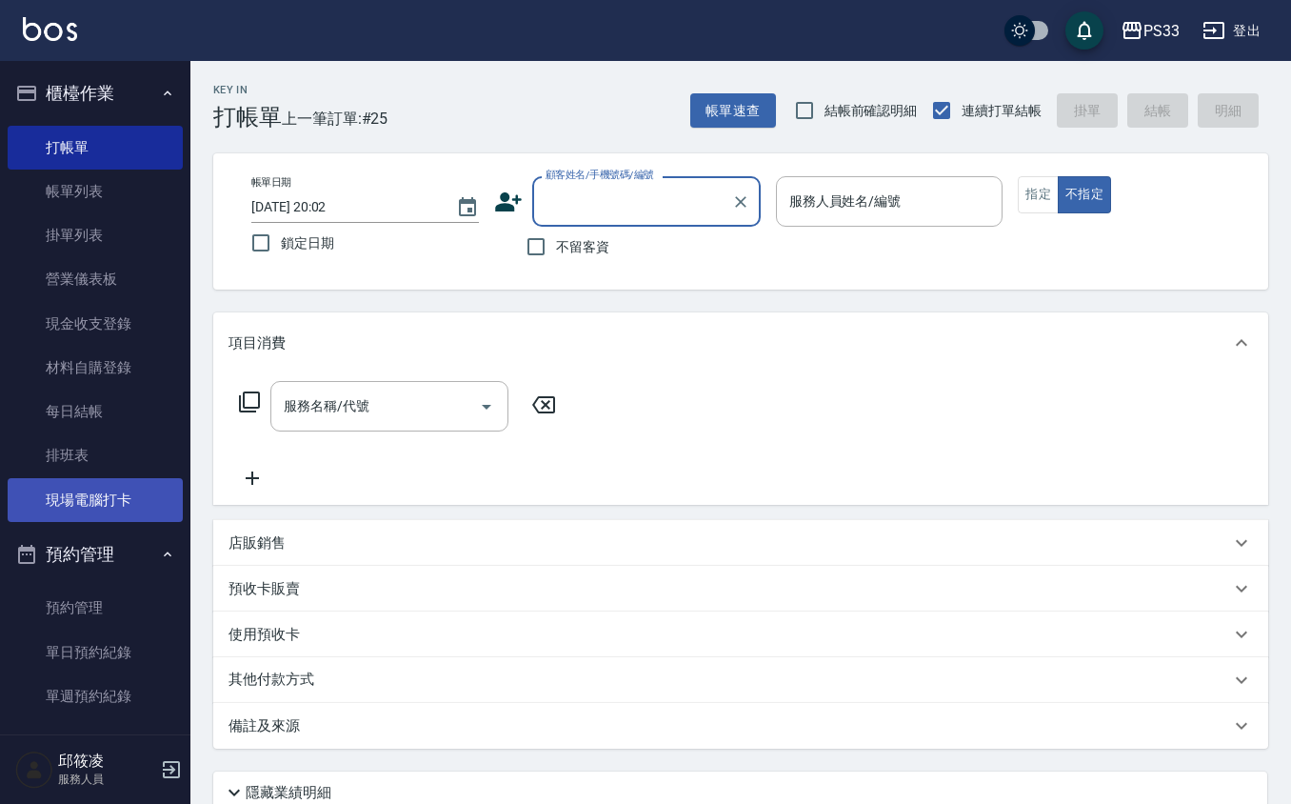
click at [126, 491] on link "現場電腦打卡" at bounding box center [95, 500] width 175 height 44
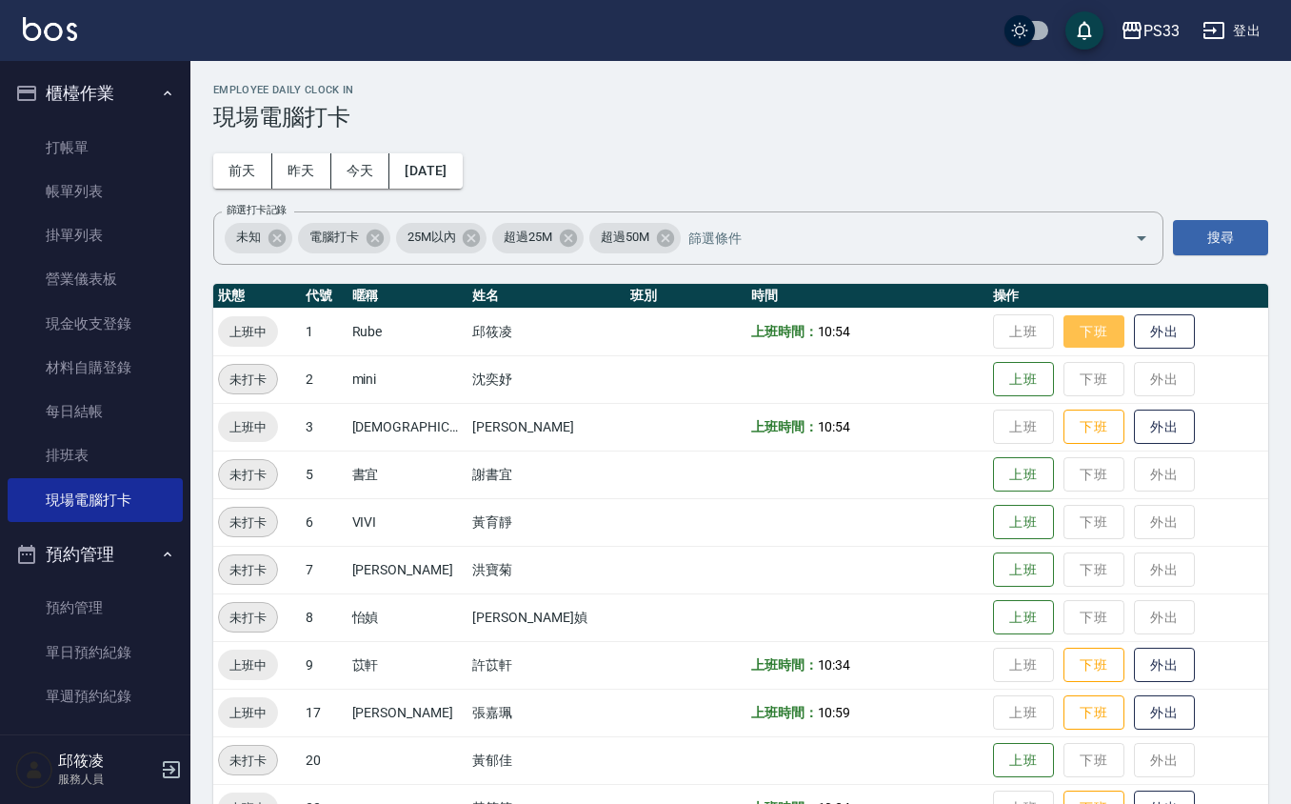
click at [1079, 326] on button "下班" at bounding box center [1094, 331] width 61 height 33
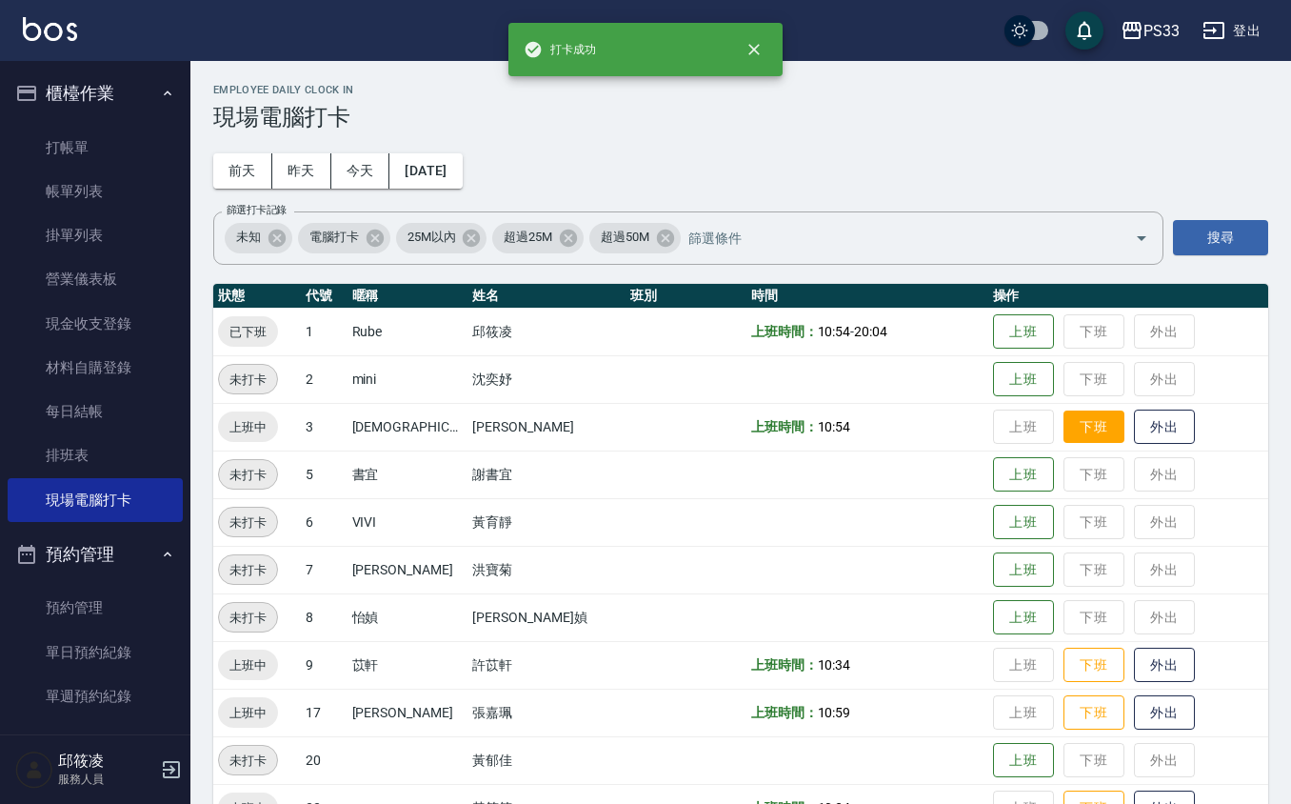
click at [1064, 430] on button "下班" at bounding box center [1094, 426] width 61 height 33
click at [1064, 657] on button "下班" at bounding box center [1094, 665] width 61 height 33
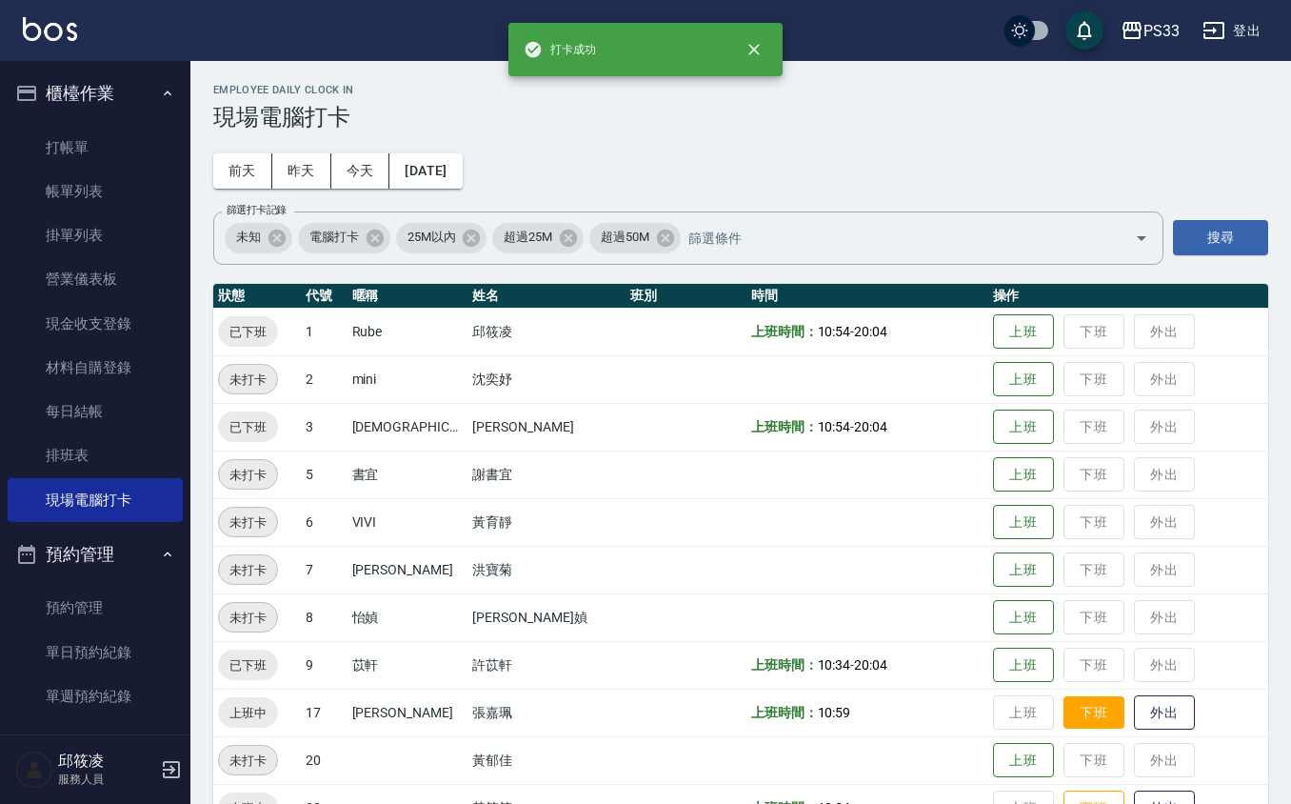
click at [1079, 713] on button "下班" at bounding box center [1094, 712] width 61 height 33
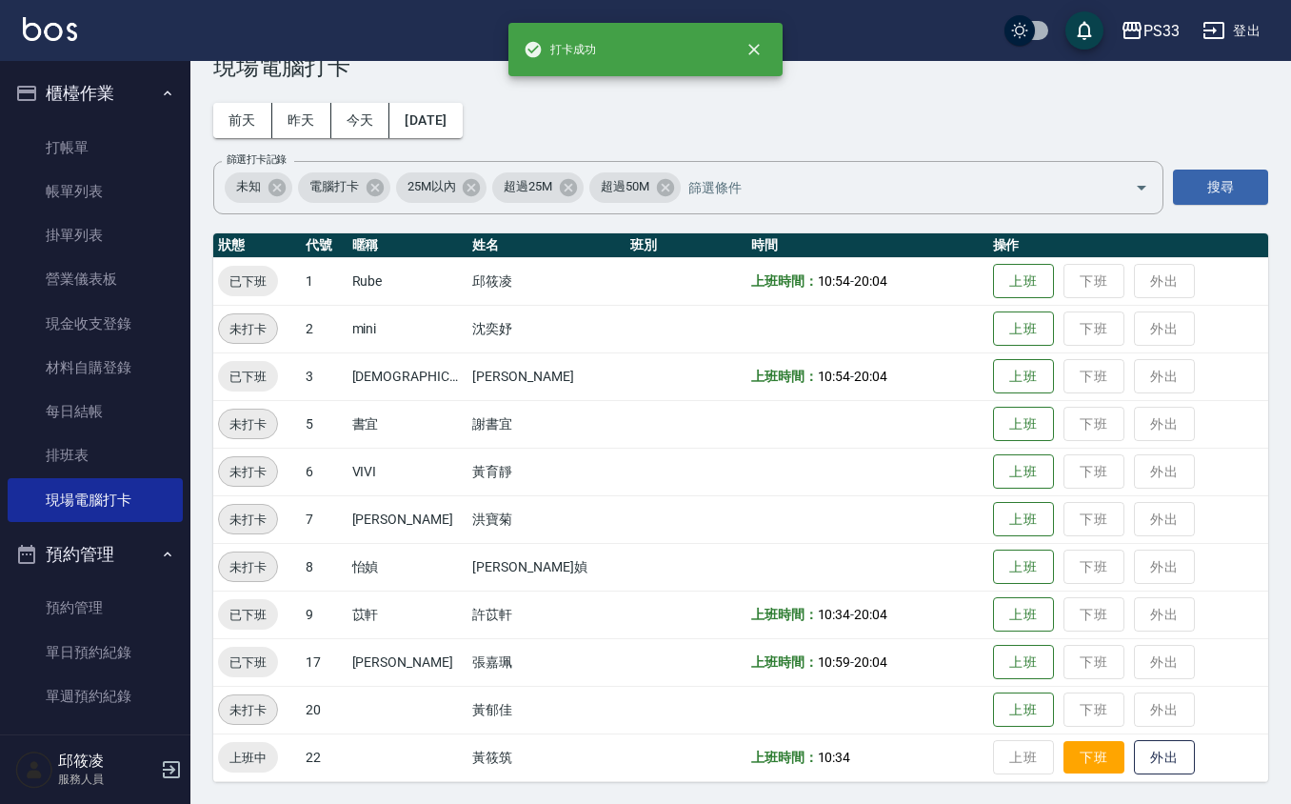
click at [1067, 751] on button "下班" at bounding box center [1094, 757] width 61 height 33
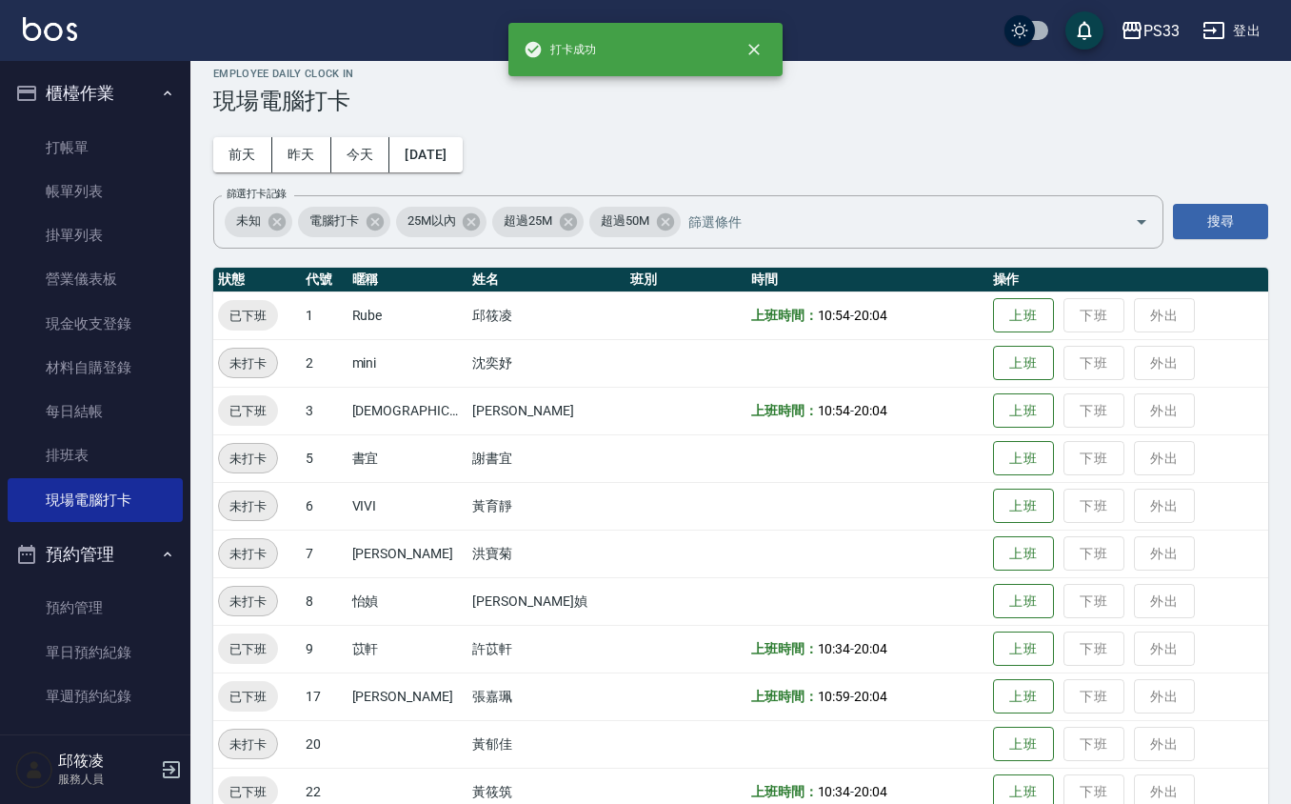
scroll to position [0, 0]
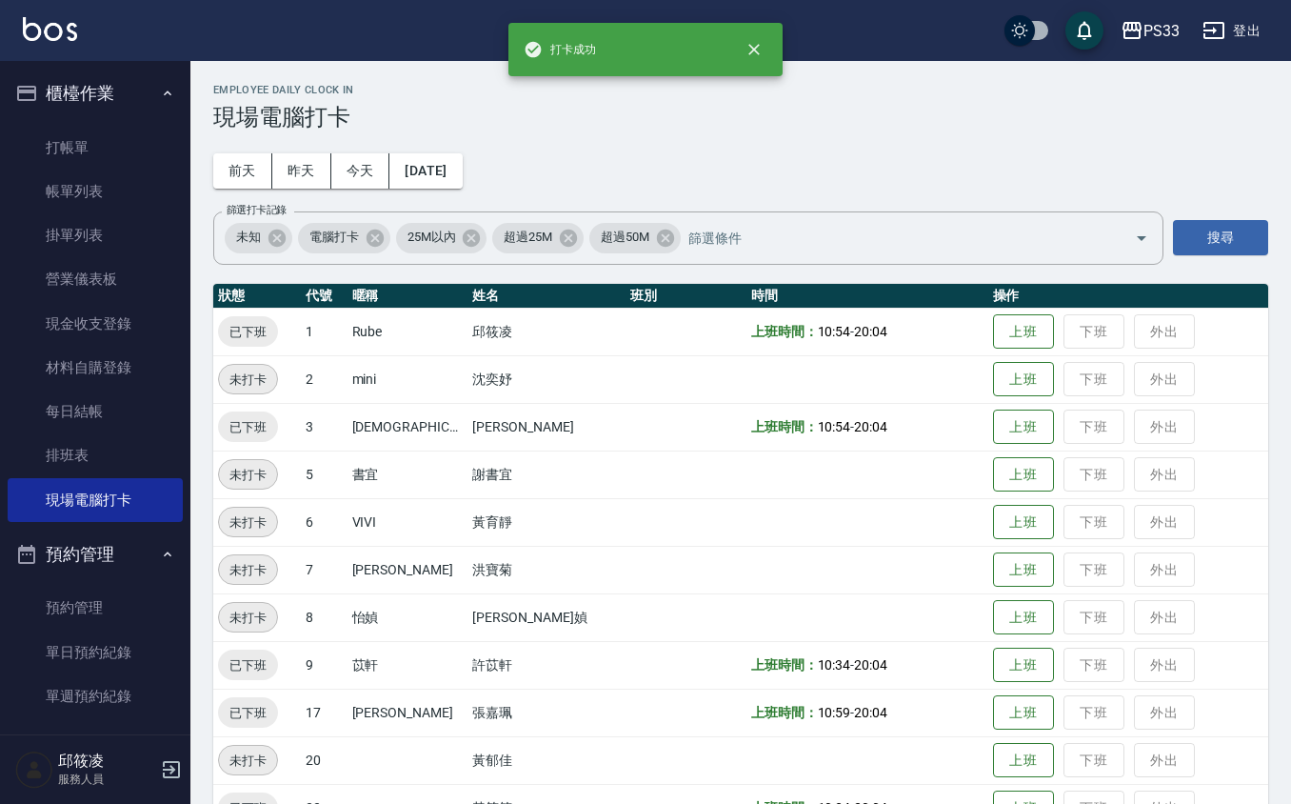
click at [63, 120] on ul "打帳單 帳單列表 掛單列表 營業儀表板 現金收支登錄 材料自購登錄 每日結帳 排班表 現場電腦打卡" at bounding box center [95, 323] width 175 height 411
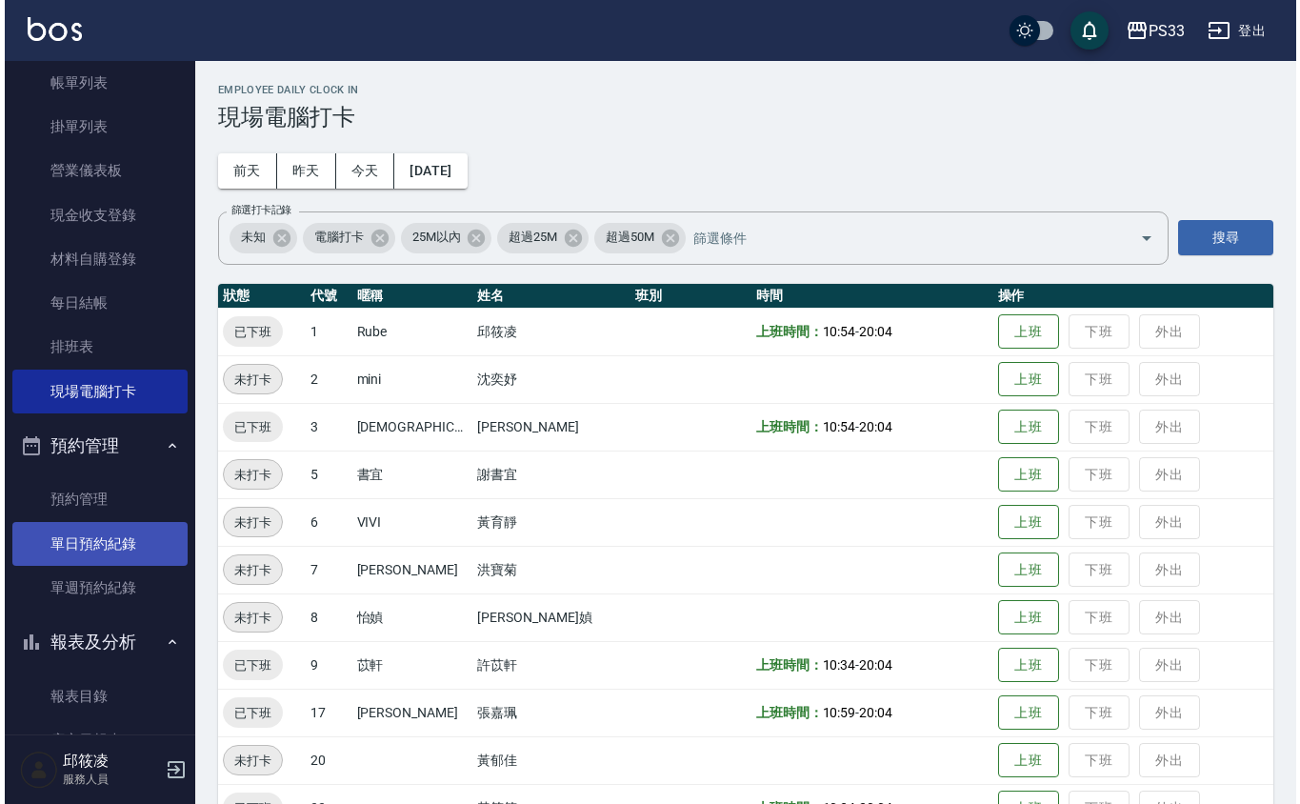
scroll to position [253, 0]
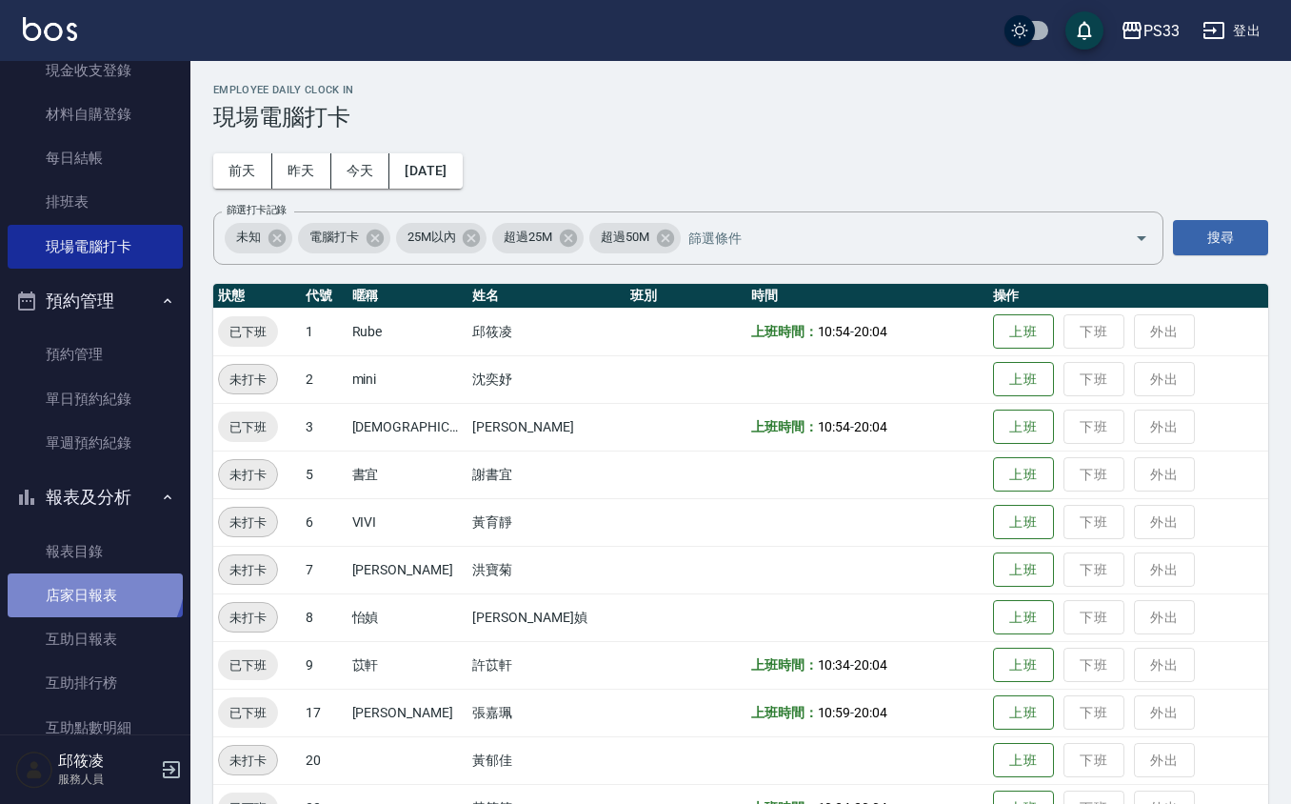
click at [91, 580] on link "店家日報表" at bounding box center [95, 595] width 175 height 44
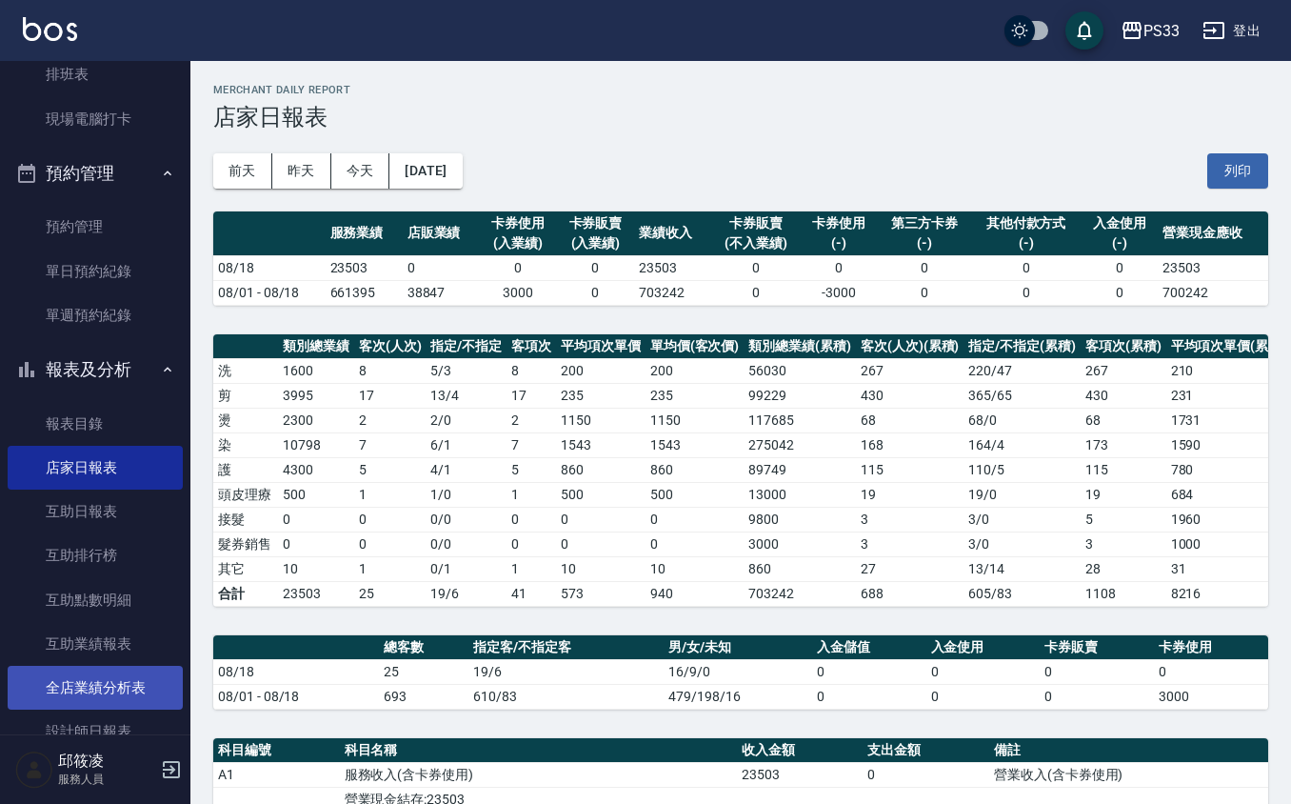
scroll to position [508, 0]
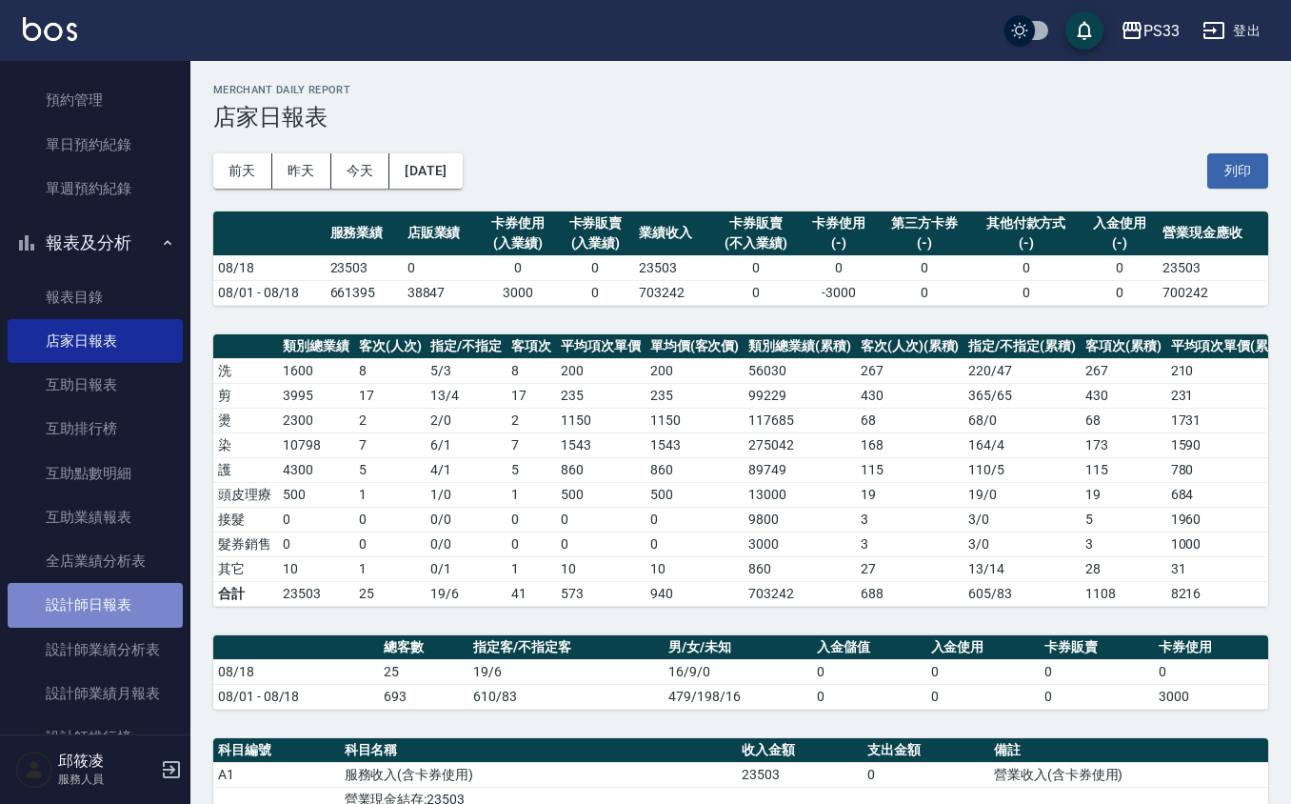
click at [118, 596] on link "設計師日報表" at bounding box center [95, 605] width 175 height 44
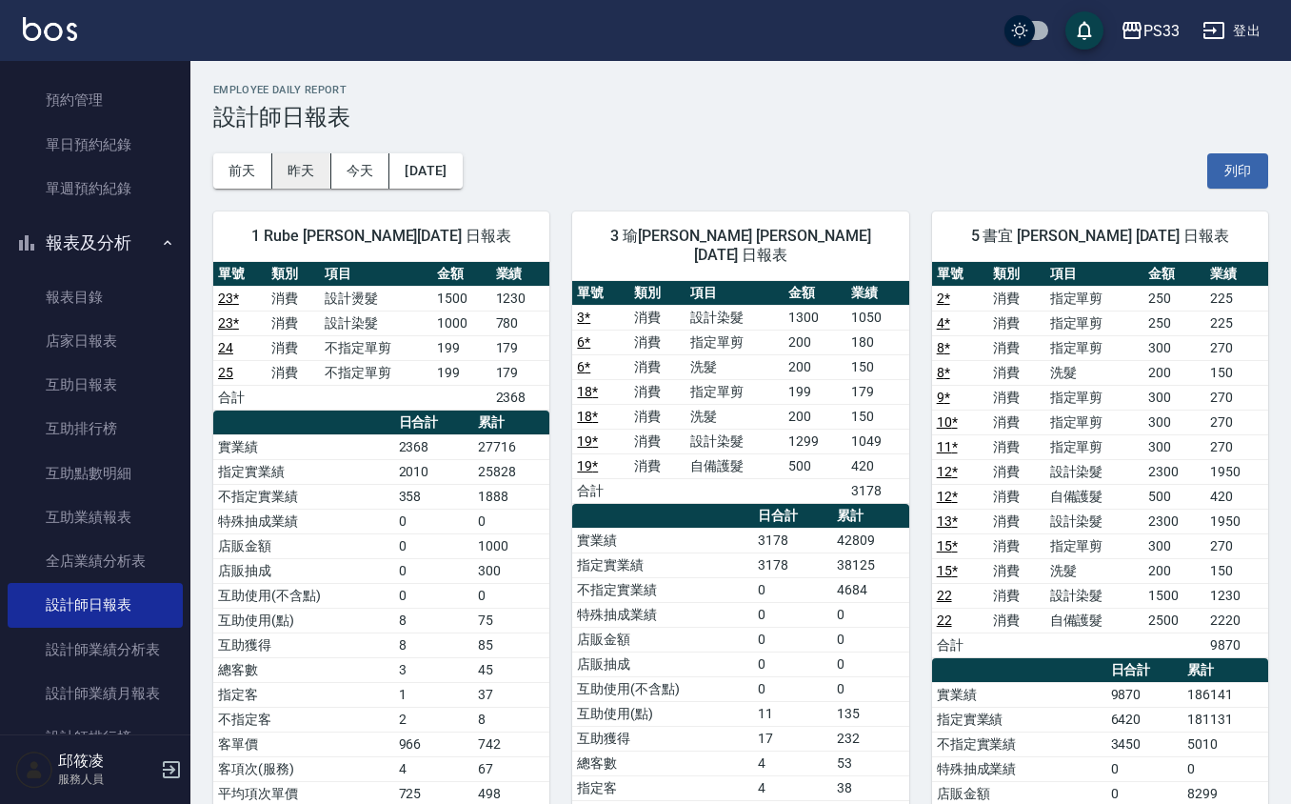
click at [299, 173] on button "昨天" at bounding box center [301, 170] width 59 height 35
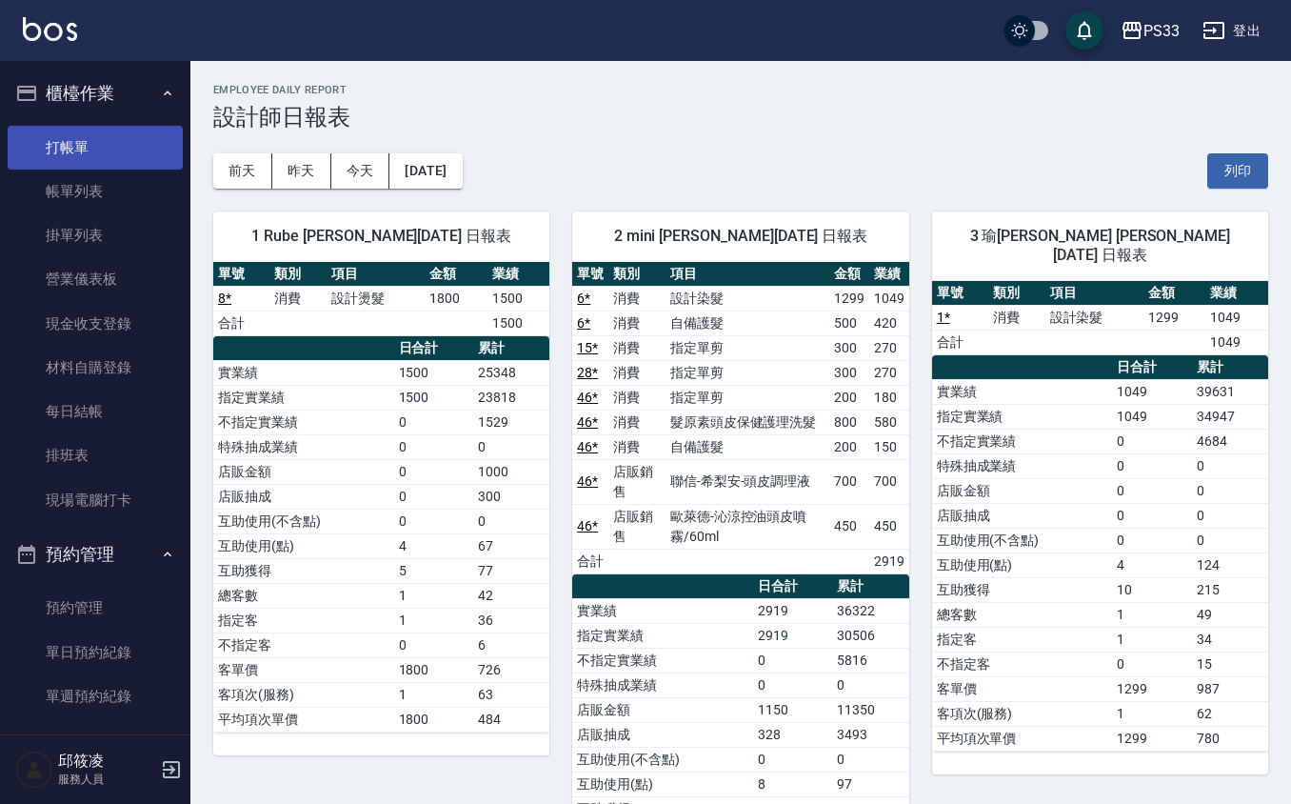
click at [67, 145] on link "打帳單" at bounding box center [95, 148] width 175 height 44
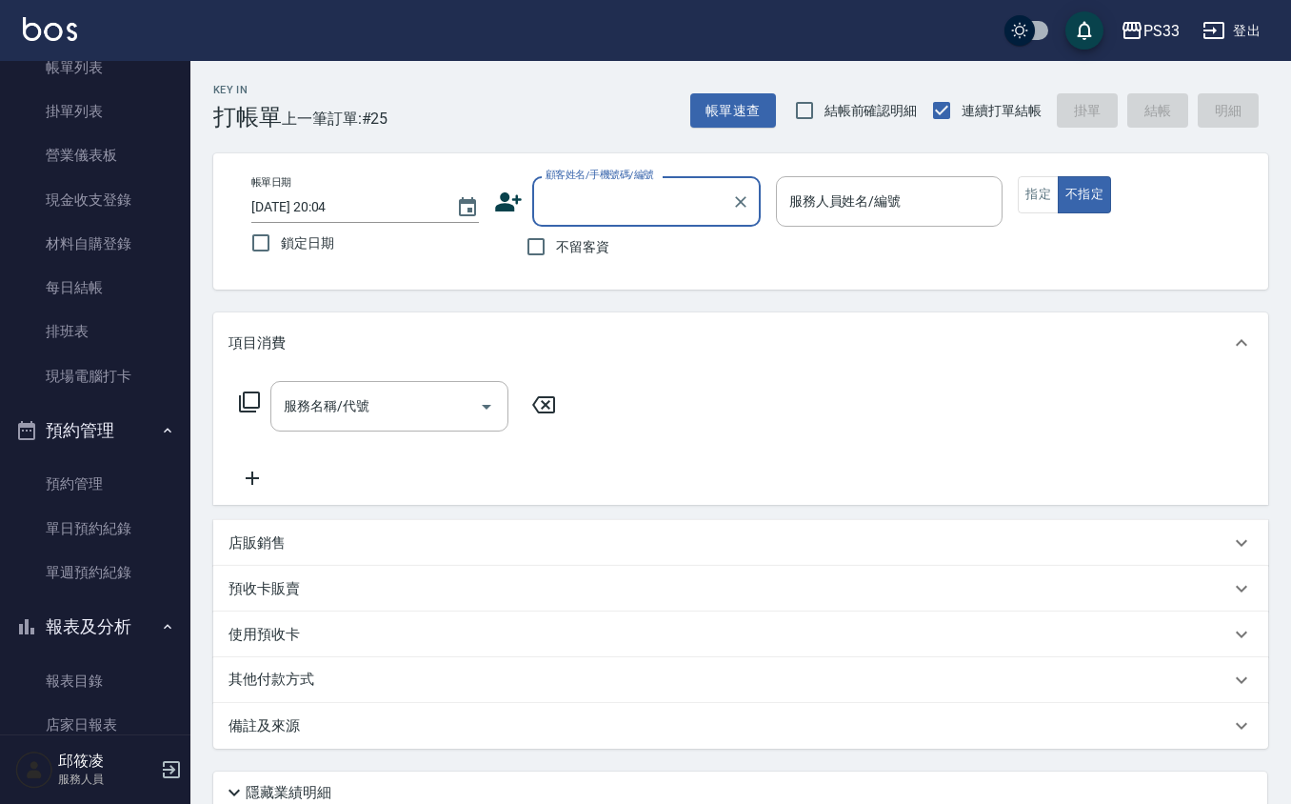
scroll to position [253, 0]
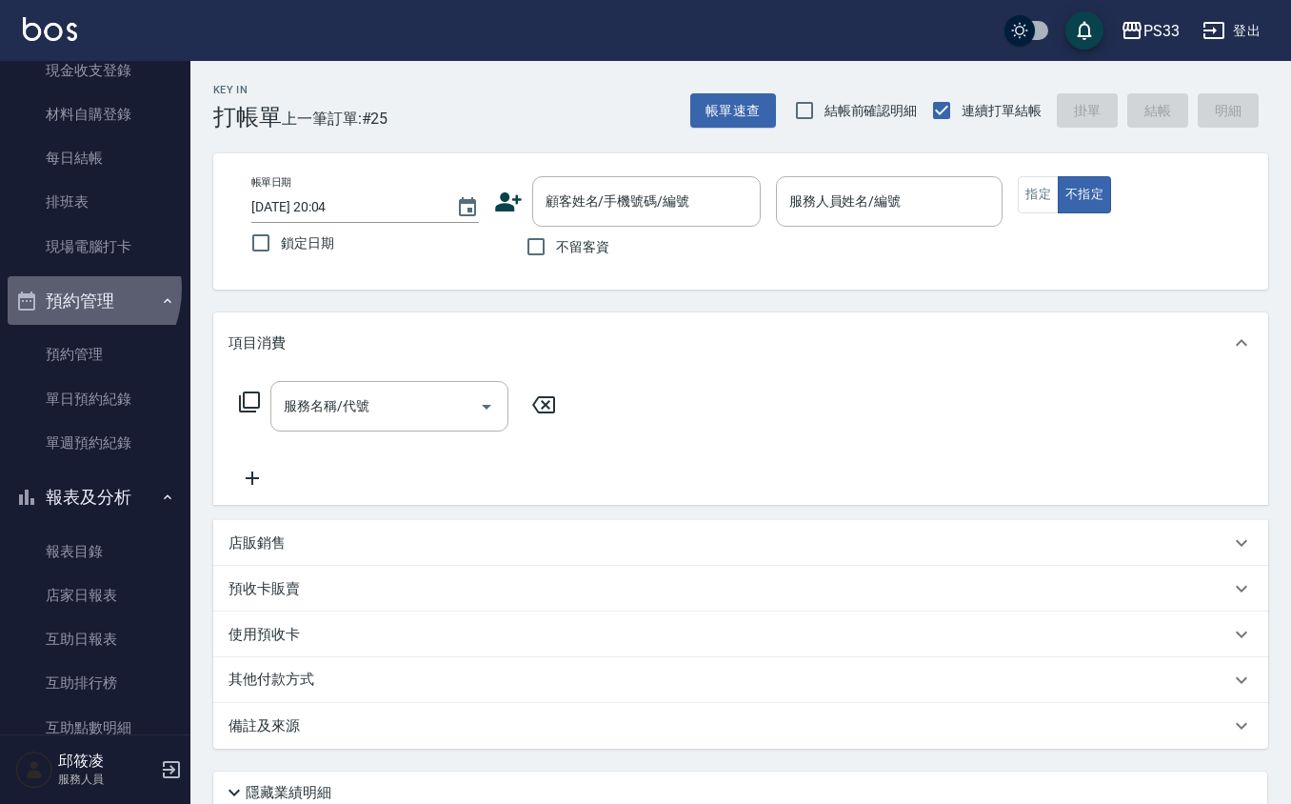
click at [69, 288] on button "預約管理" at bounding box center [95, 301] width 175 height 50
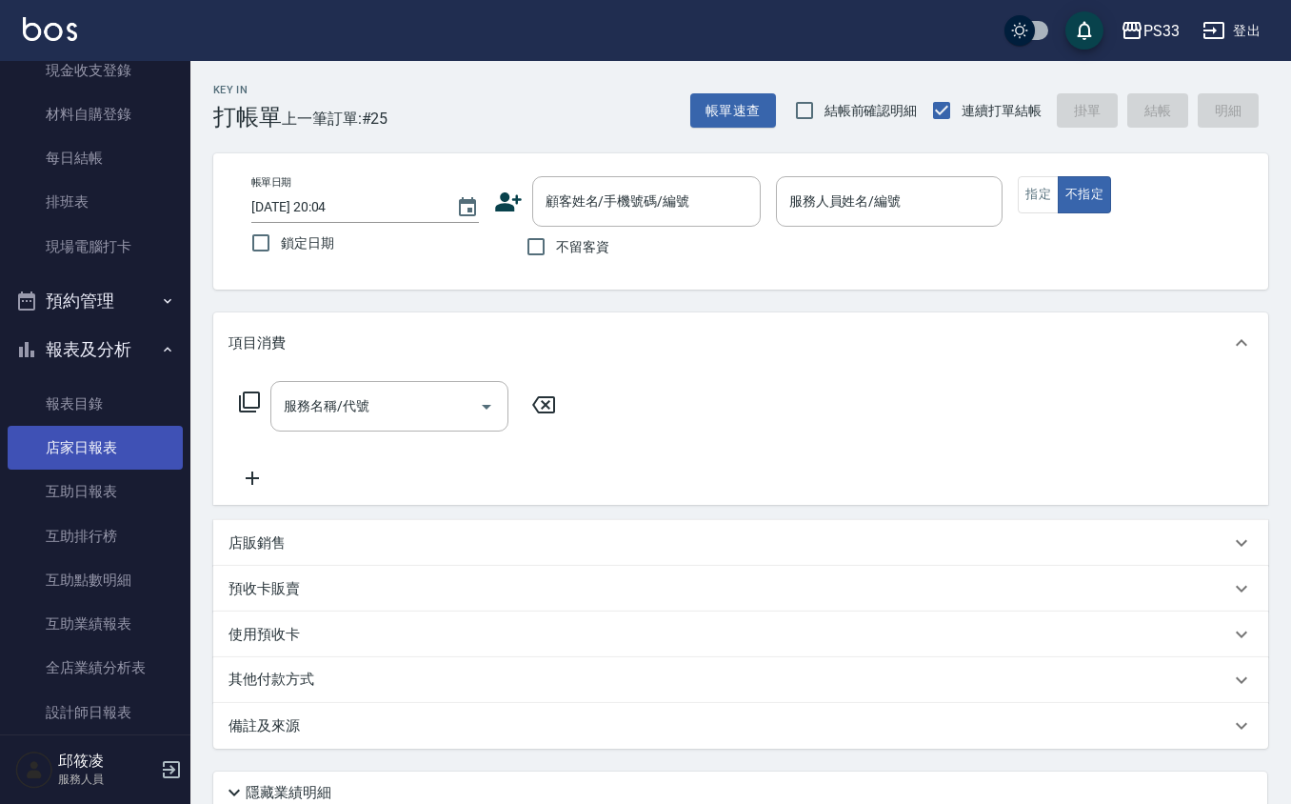
click at [99, 446] on link "店家日報表" at bounding box center [95, 448] width 175 height 44
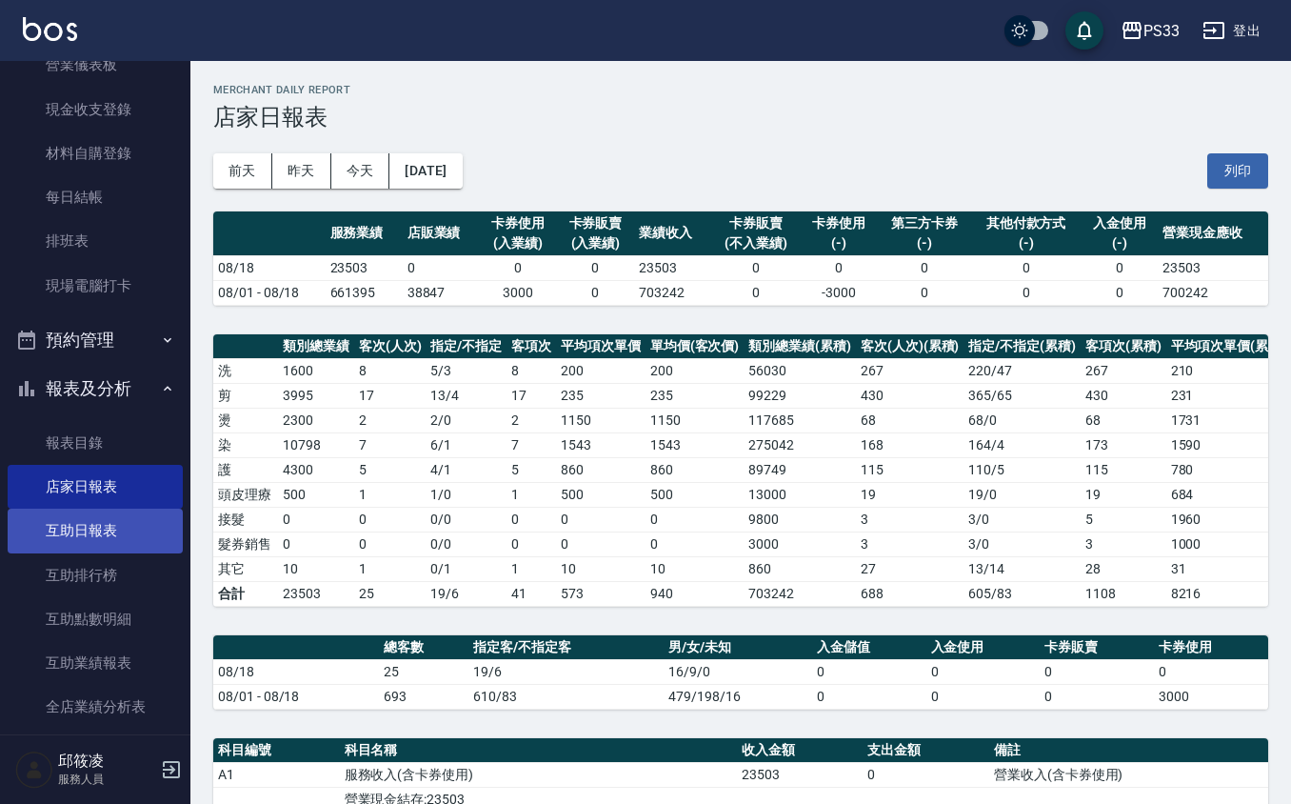
scroll to position [253, 0]
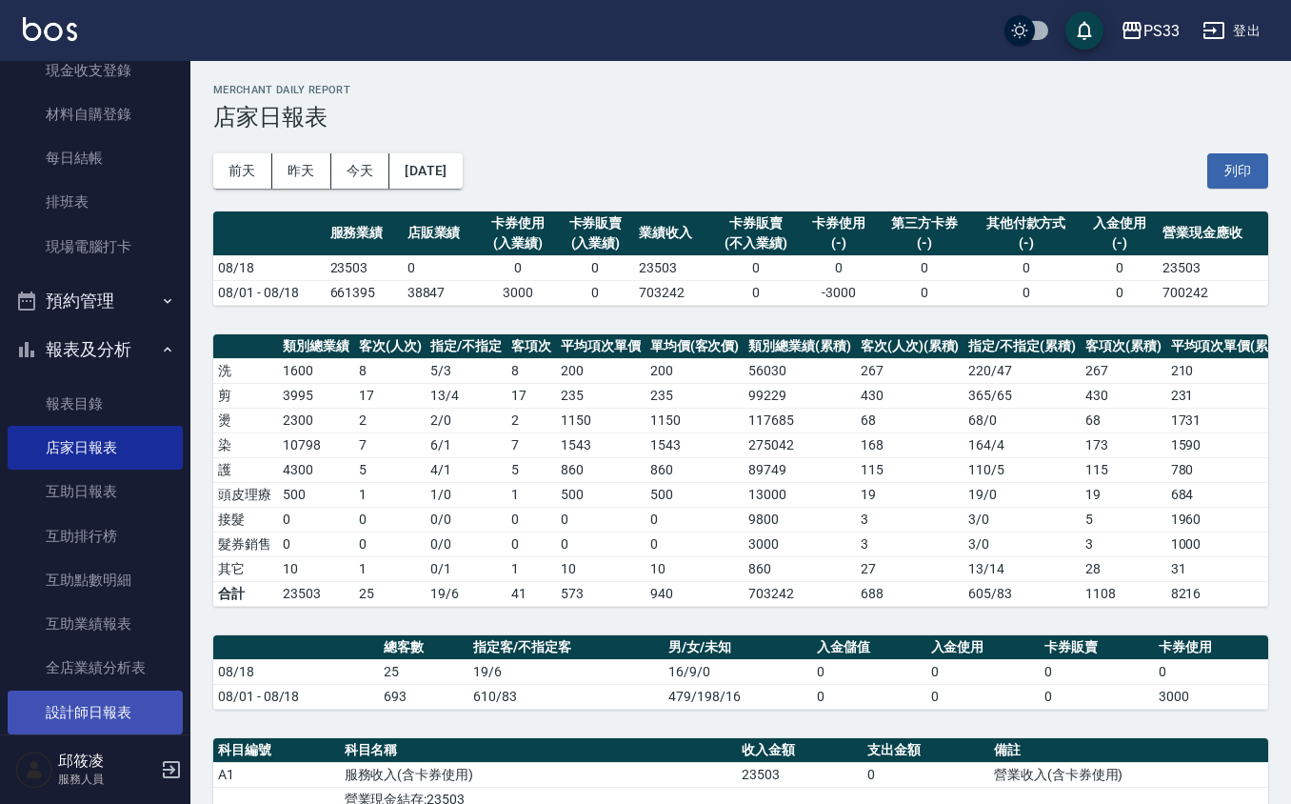
click at [133, 714] on link "設計師日報表" at bounding box center [95, 712] width 175 height 44
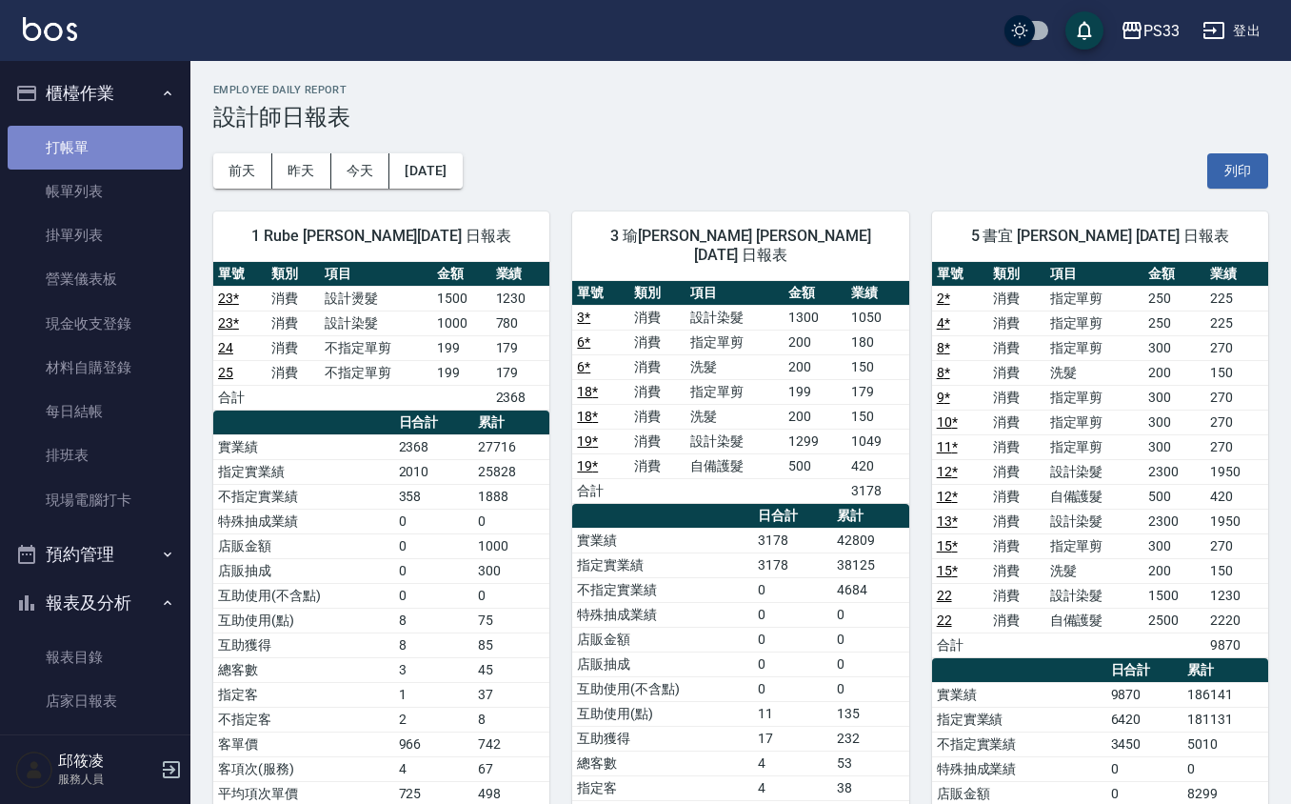
click at [115, 157] on link "打帳單" at bounding box center [95, 148] width 175 height 44
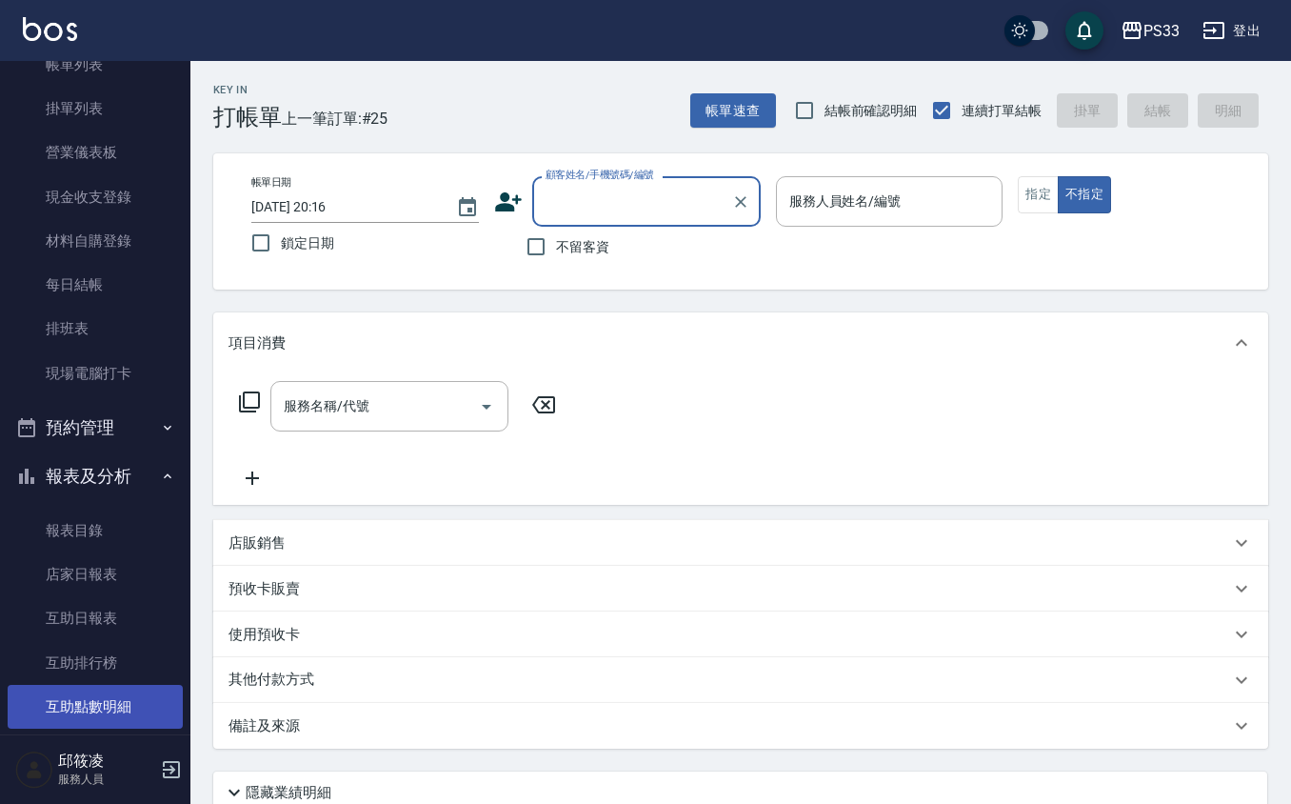
scroll to position [253, 0]
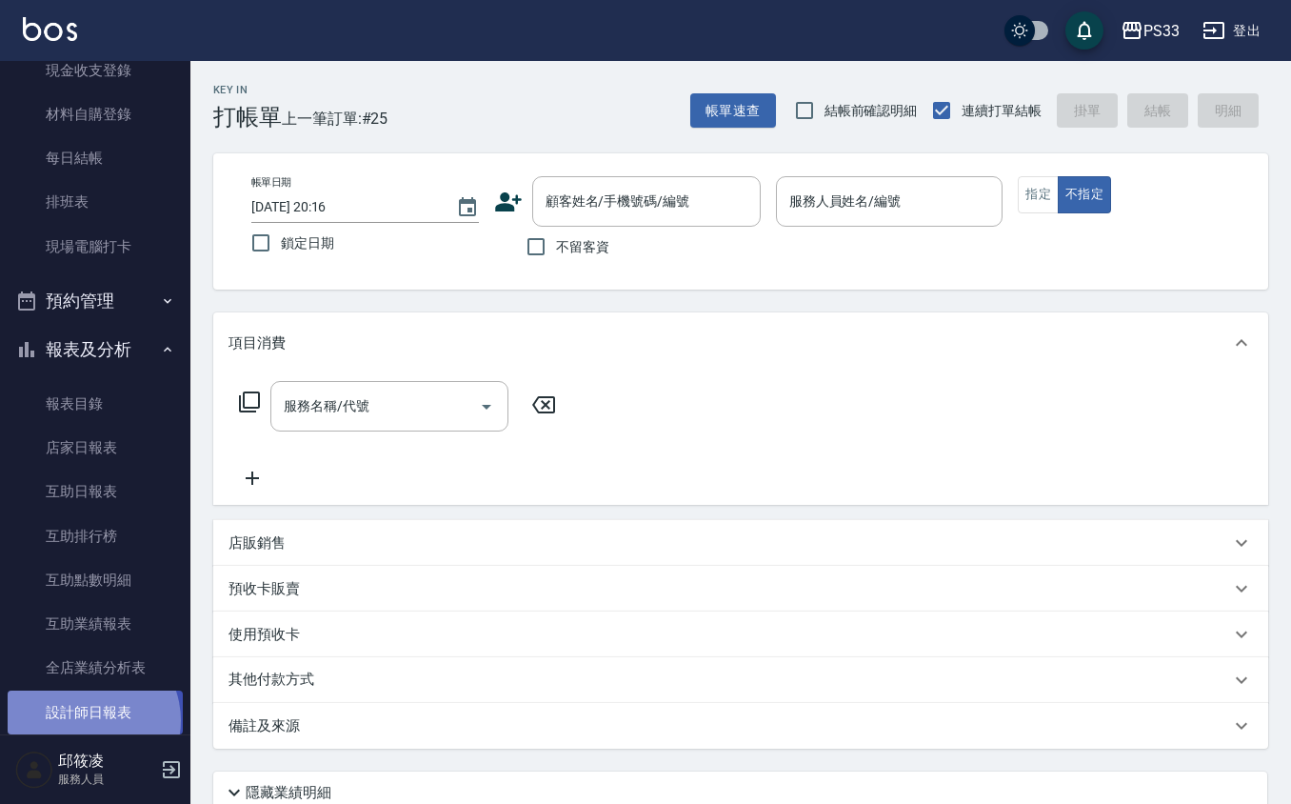
click at [86, 720] on link "設計師日報表" at bounding box center [95, 712] width 175 height 44
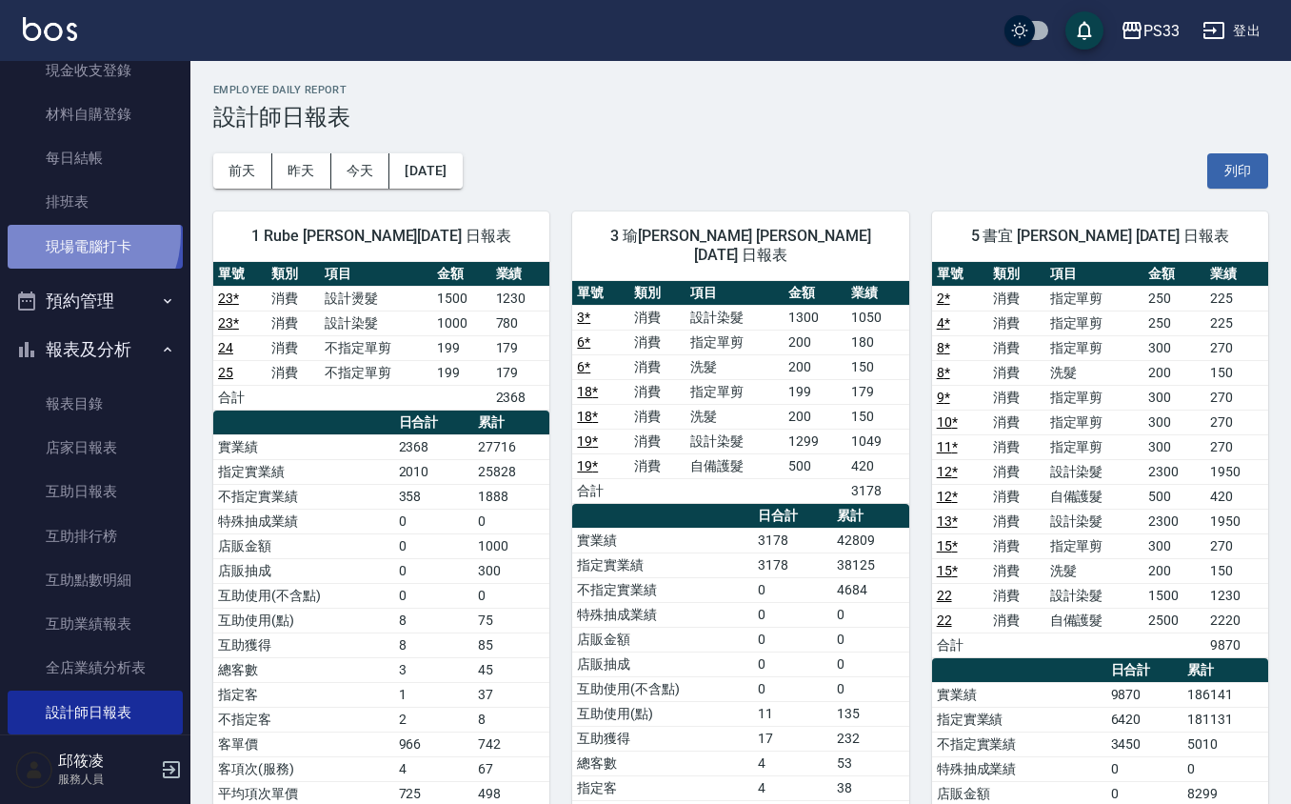
click at [70, 233] on link "現場電腦打卡" at bounding box center [95, 247] width 175 height 44
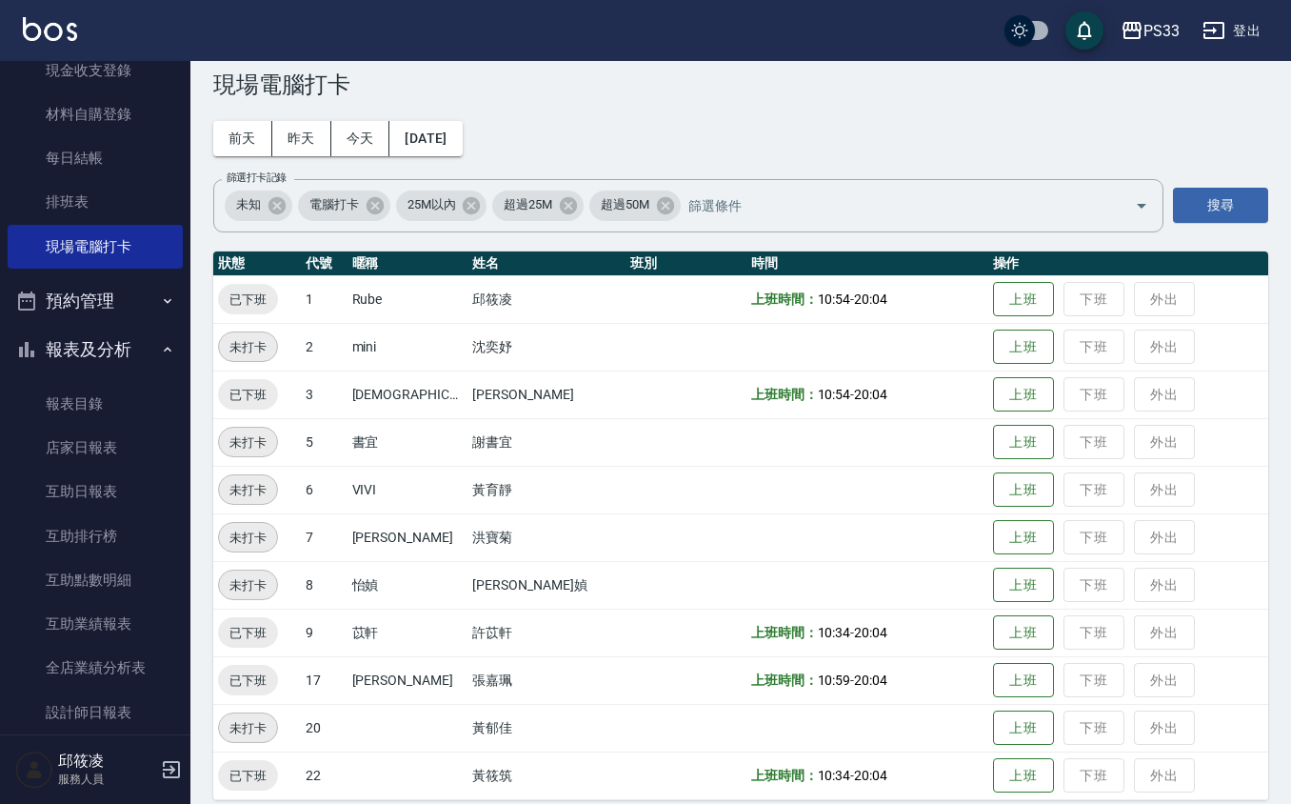
scroll to position [50, 0]
